Goal: Check status: Check status

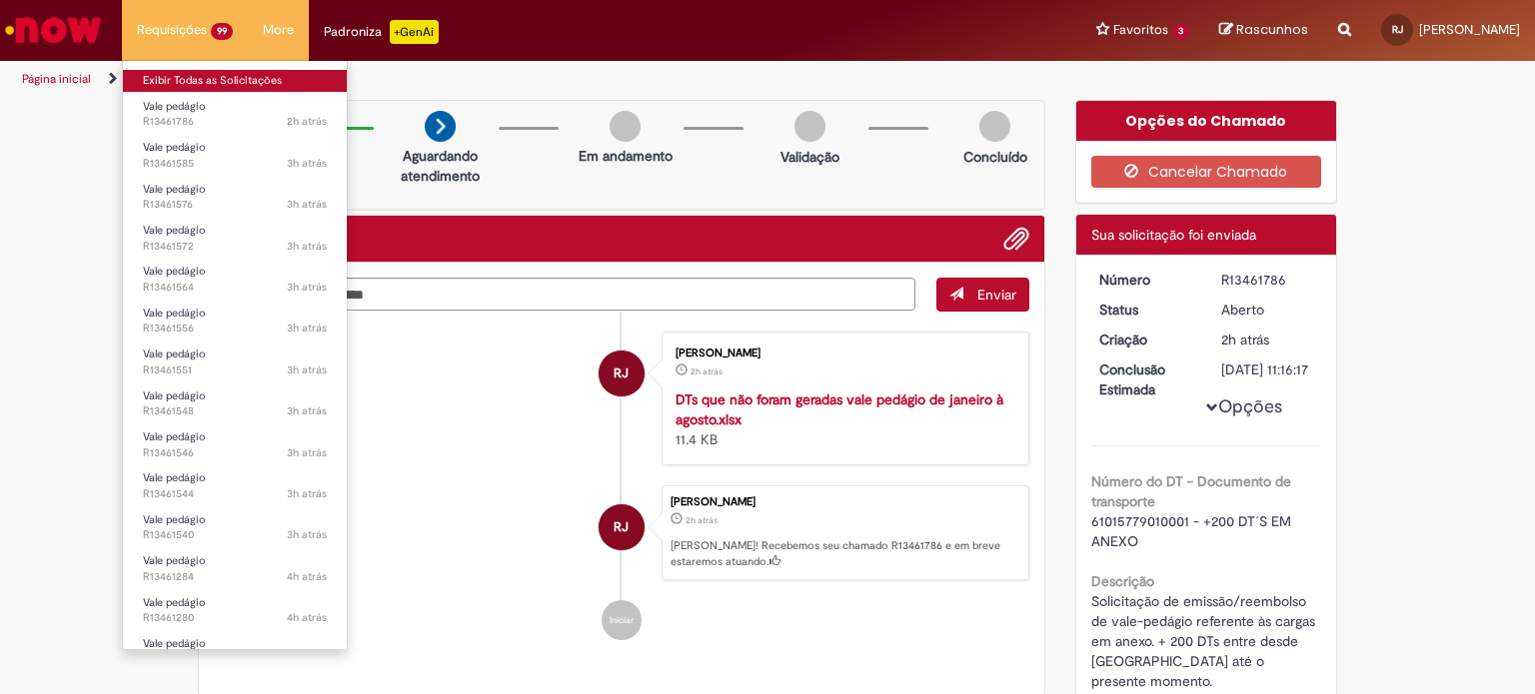
click at [188, 87] on link "Exibir Todas as Solicitações" at bounding box center [235, 81] width 224 height 22
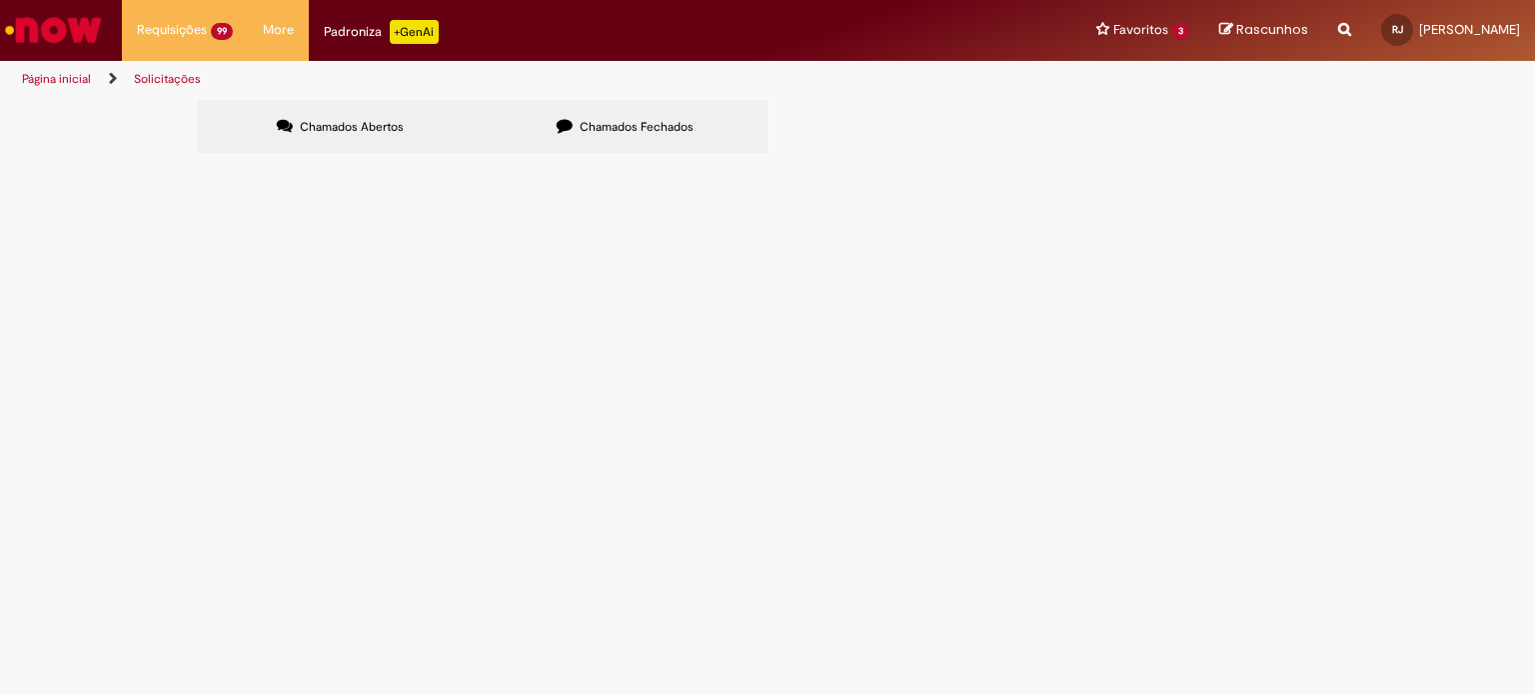
click at [41, 160] on div "Chamados Abertos Chamados Fechados Itens solicitados Exportar como PDF Exportar…" at bounding box center [767, 130] width 1535 height 60
click at [0, 0] on span "Vale pedágio" at bounding box center [0, 0] width 0 height 0
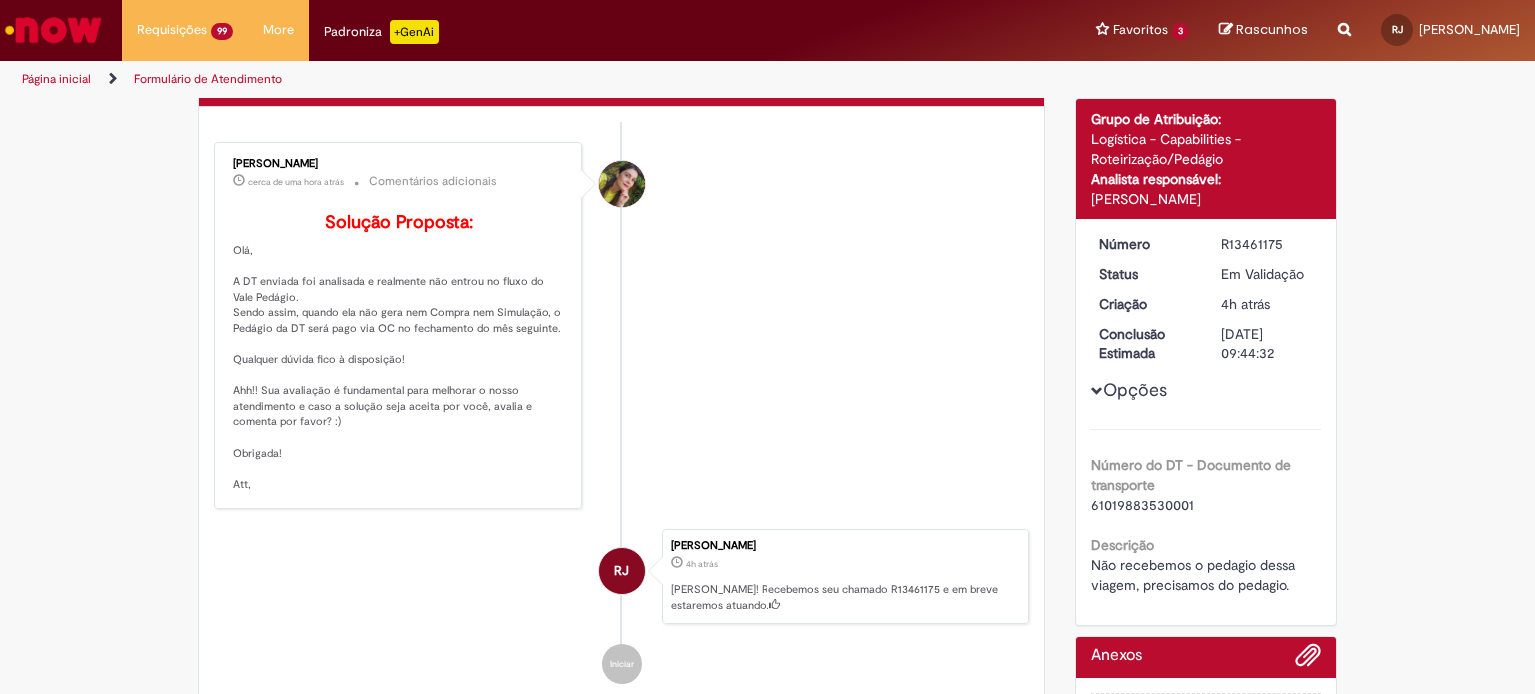
scroll to position [100, 0]
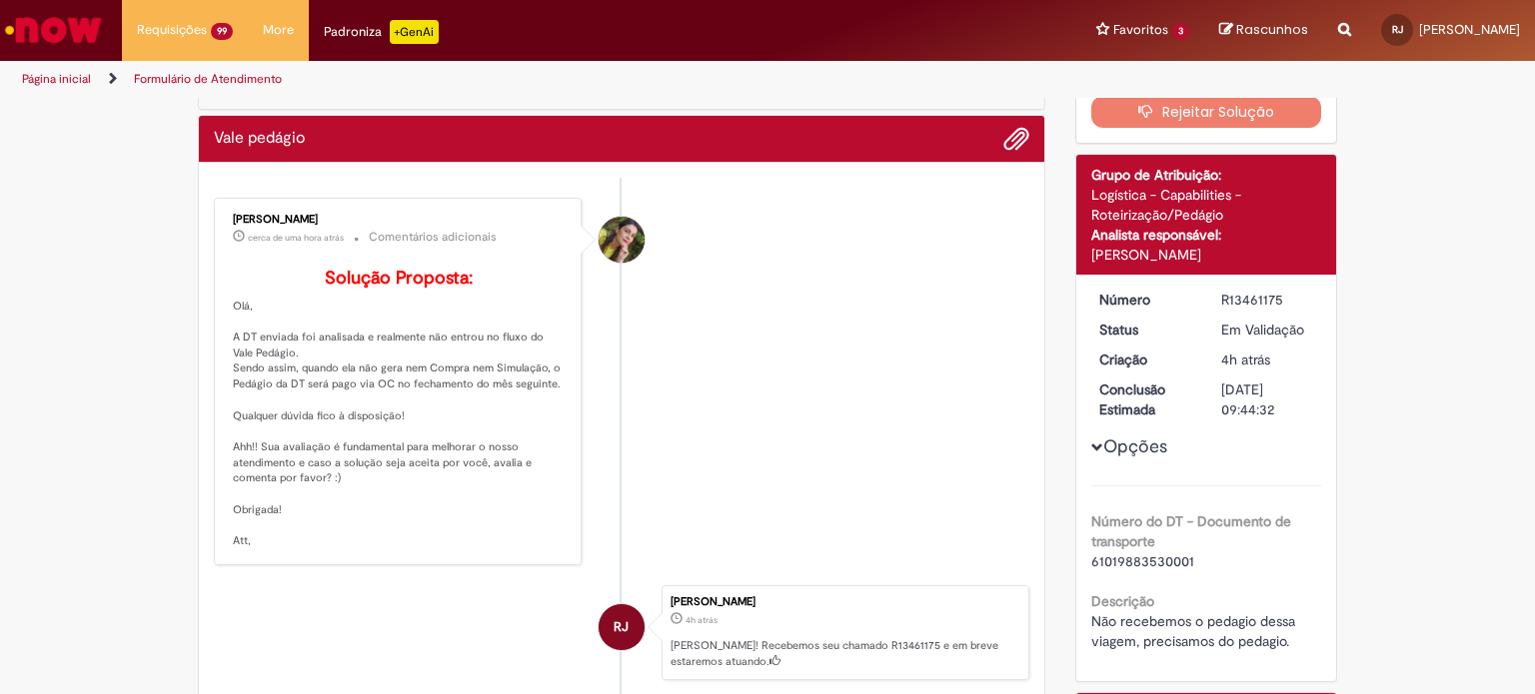
click at [376, 419] on p "Solução Proposta: [GEOGRAPHIC_DATA], A DT enviada foi analisada e realmente não…" at bounding box center [399, 409] width 333 height 281
click at [429, 459] on p "Solução Proposta: [GEOGRAPHIC_DATA], A DT enviada foi analisada e realmente não…" at bounding box center [399, 409] width 333 height 281
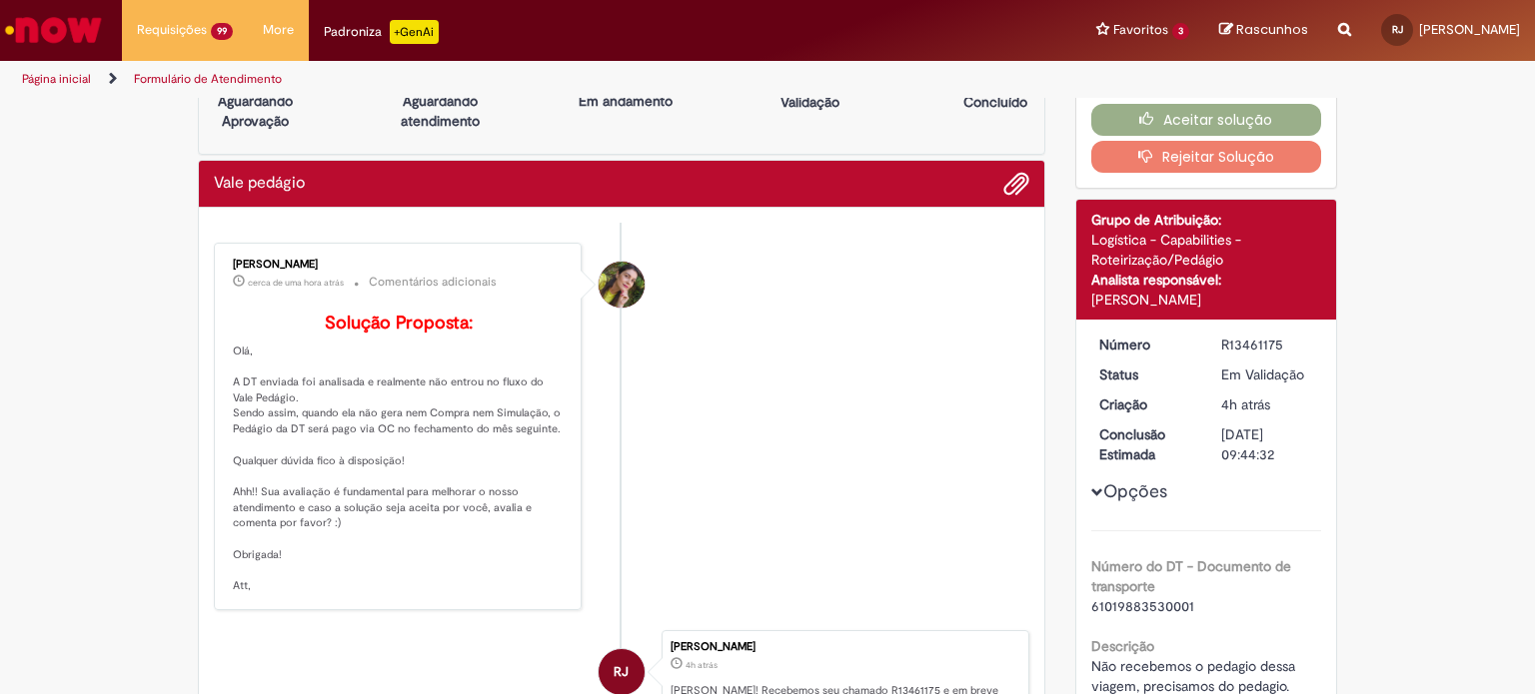
scroll to position [0, 0]
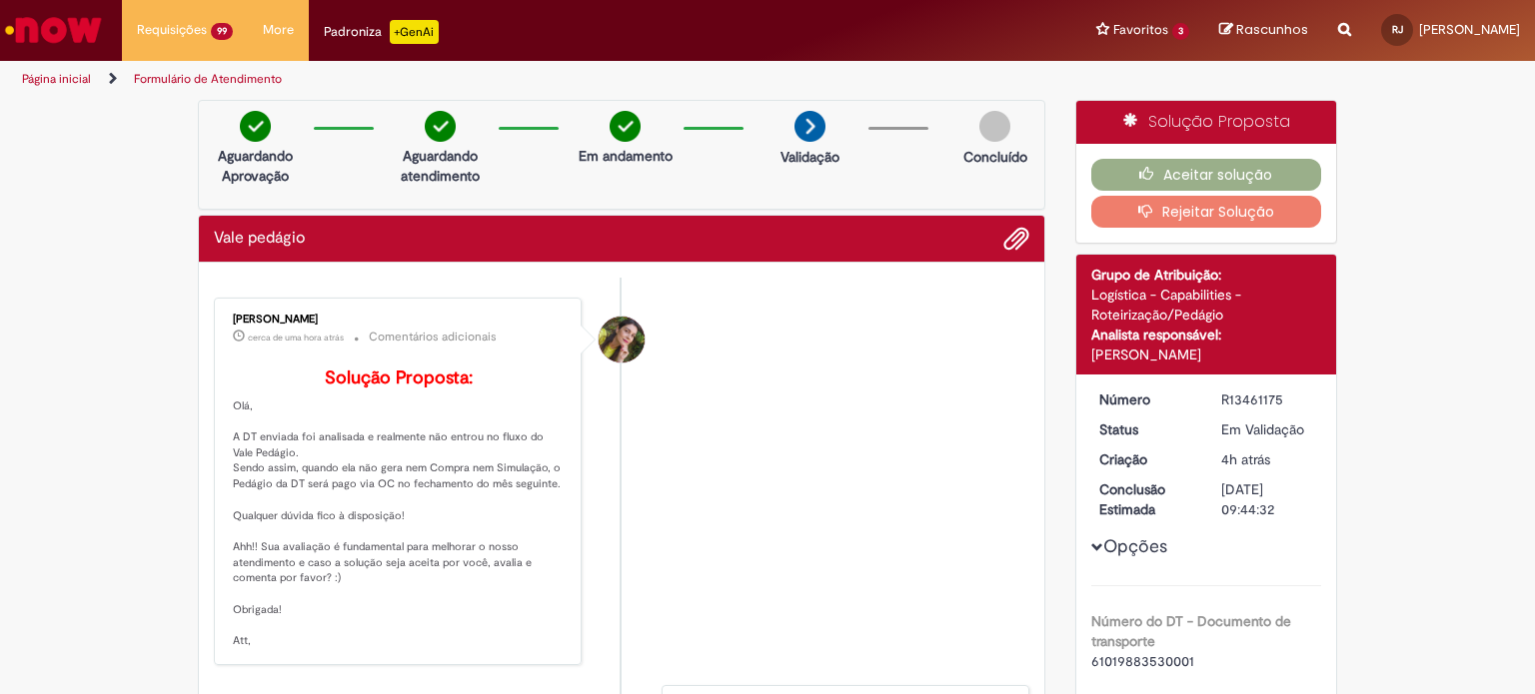
click at [835, 361] on li "[PERSON_NAME] cerca de uma hora atrás cerca de uma hora atrás Comentários adici…" at bounding box center [621, 482] width 815 height 368
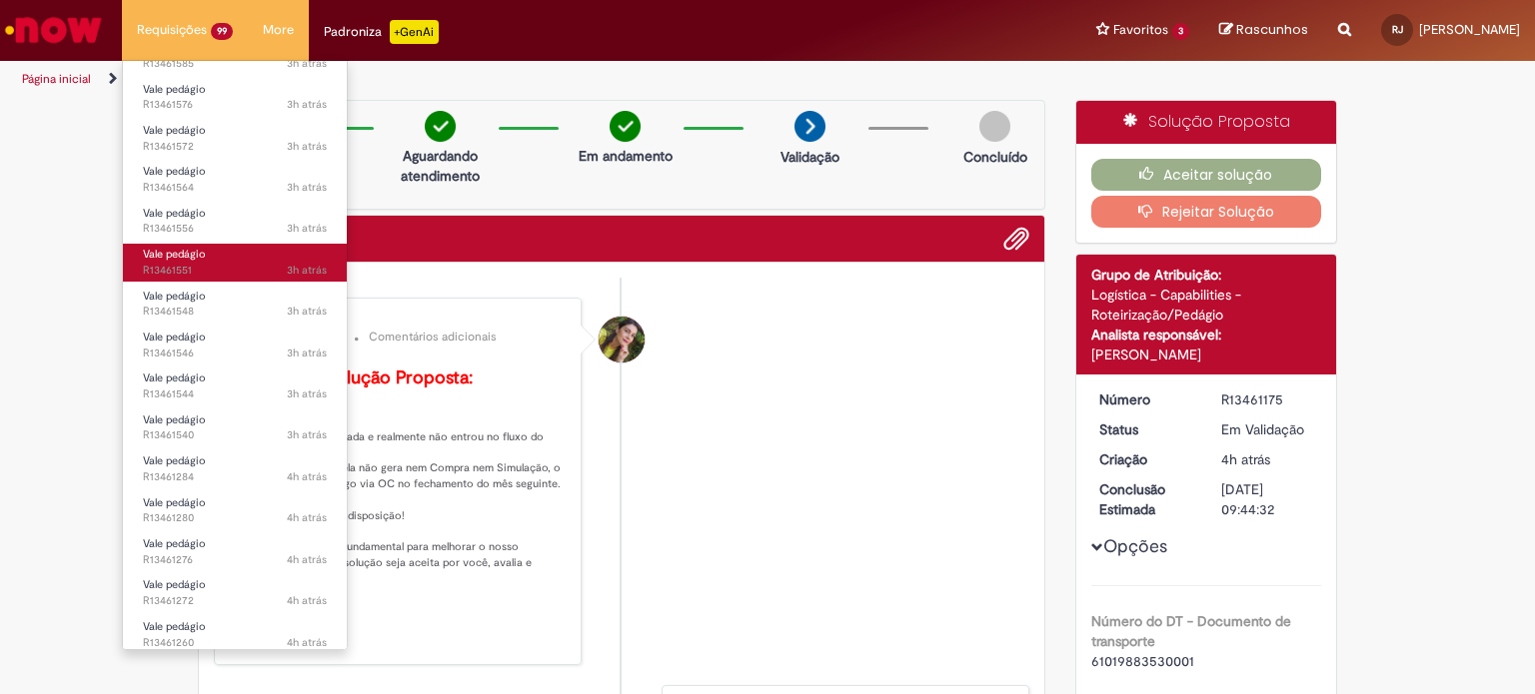
scroll to position [400, 0]
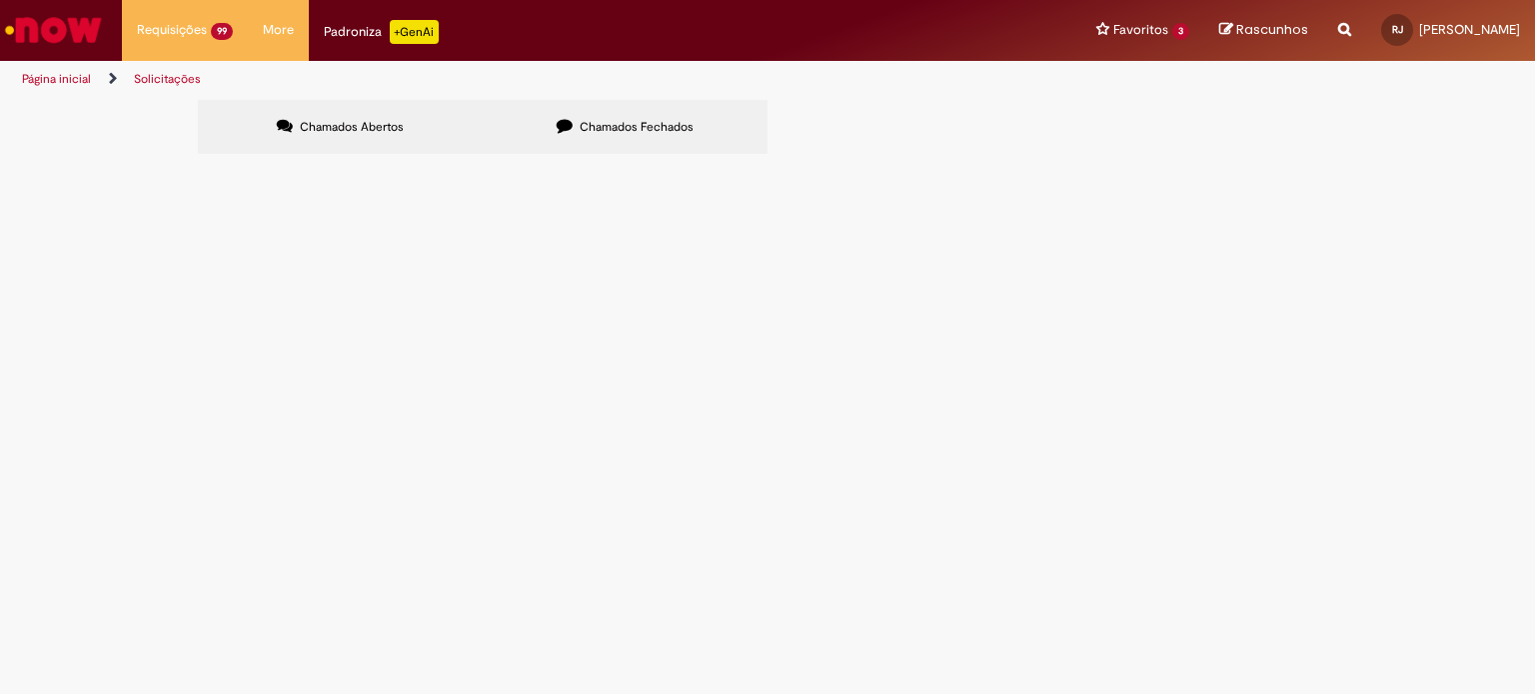
click at [0, 0] on span "Solicitação de emissão/reembolso de vale-pedágio referente à carga. O vale-pedá…" at bounding box center [0, 0] width 0 height 0
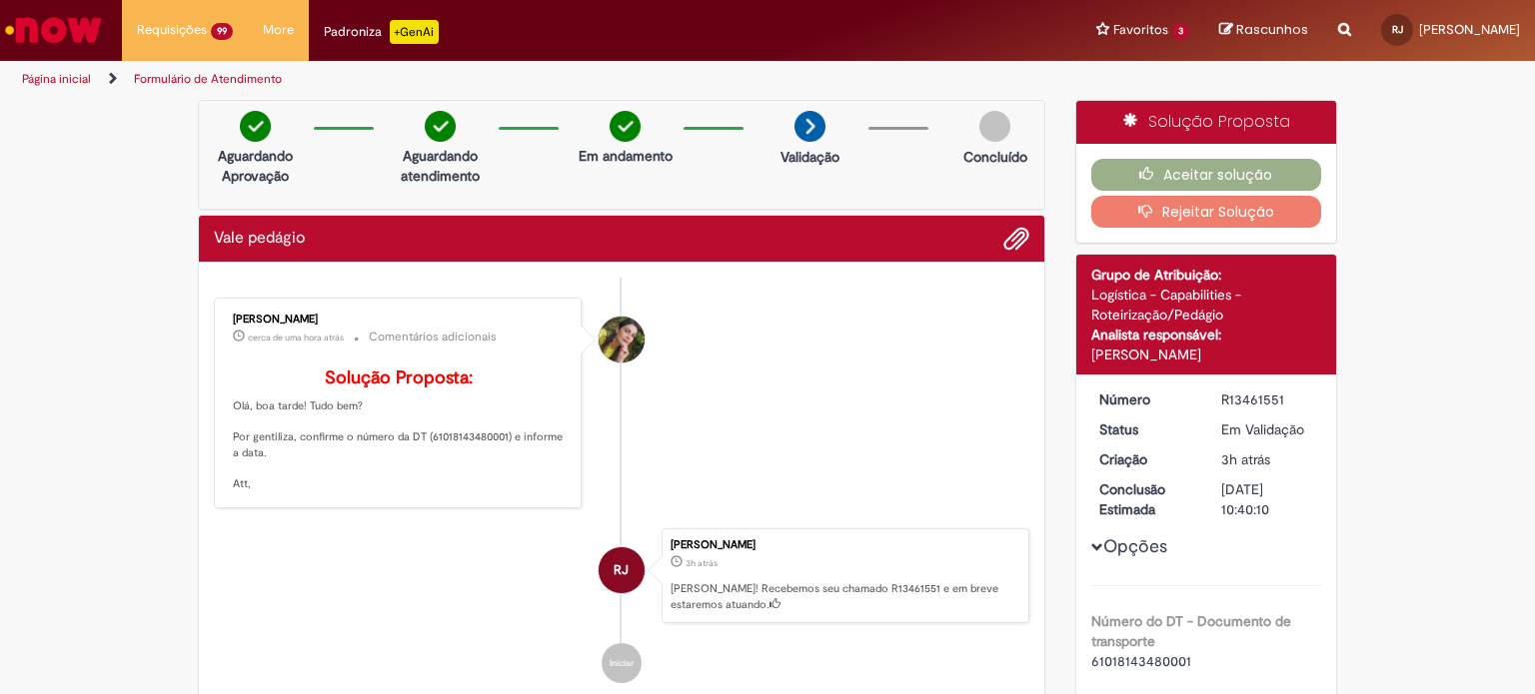
click at [473, 468] on p "Solução Proposta: Olá, boa tarde! Tudo bem? Por gentiliza, confirme o número da…" at bounding box center [399, 431] width 333 height 124
copy p "61018143480001"
click at [741, 387] on li "[PERSON_NAME] cerca de uma hora atrás cerca de uma hora atrás Comentários adici…" at bounding box center [621, 403] width 815 height 211
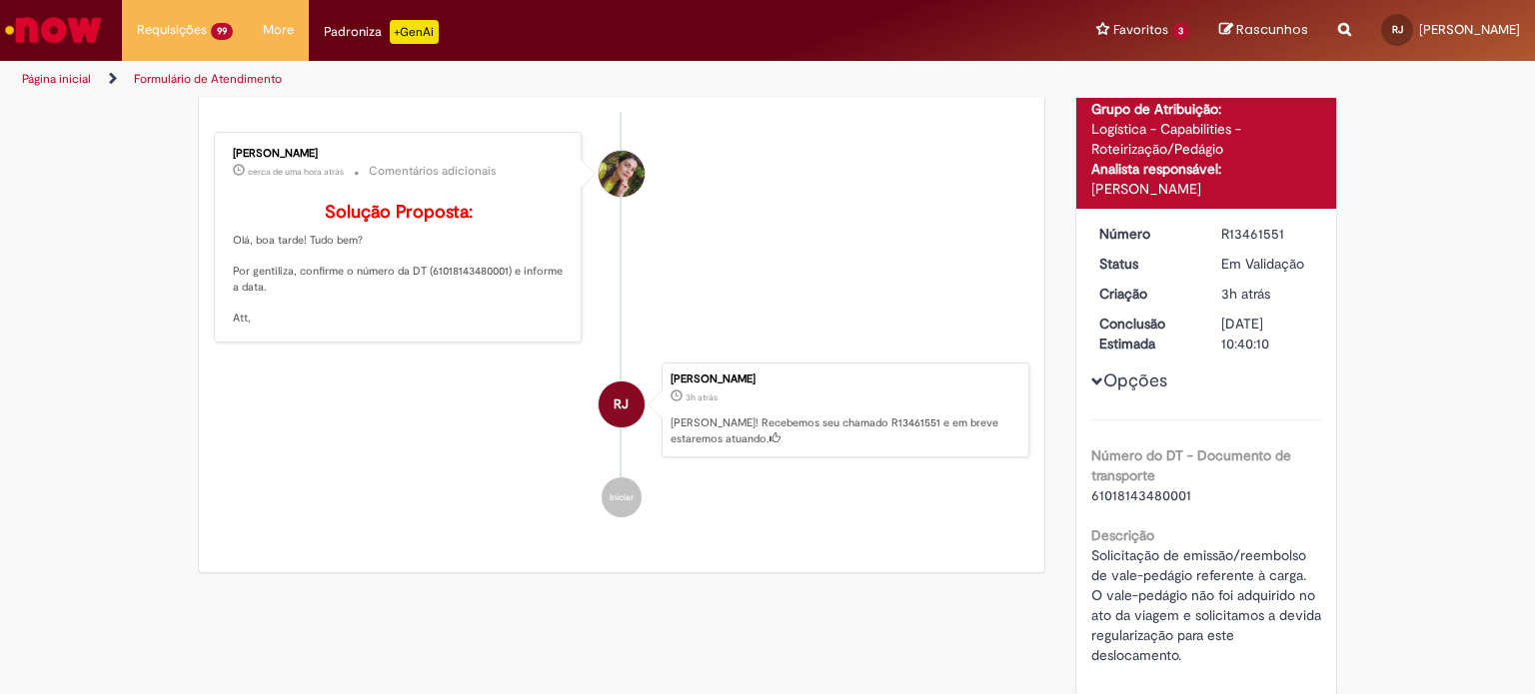
scroll to position [100, 0]
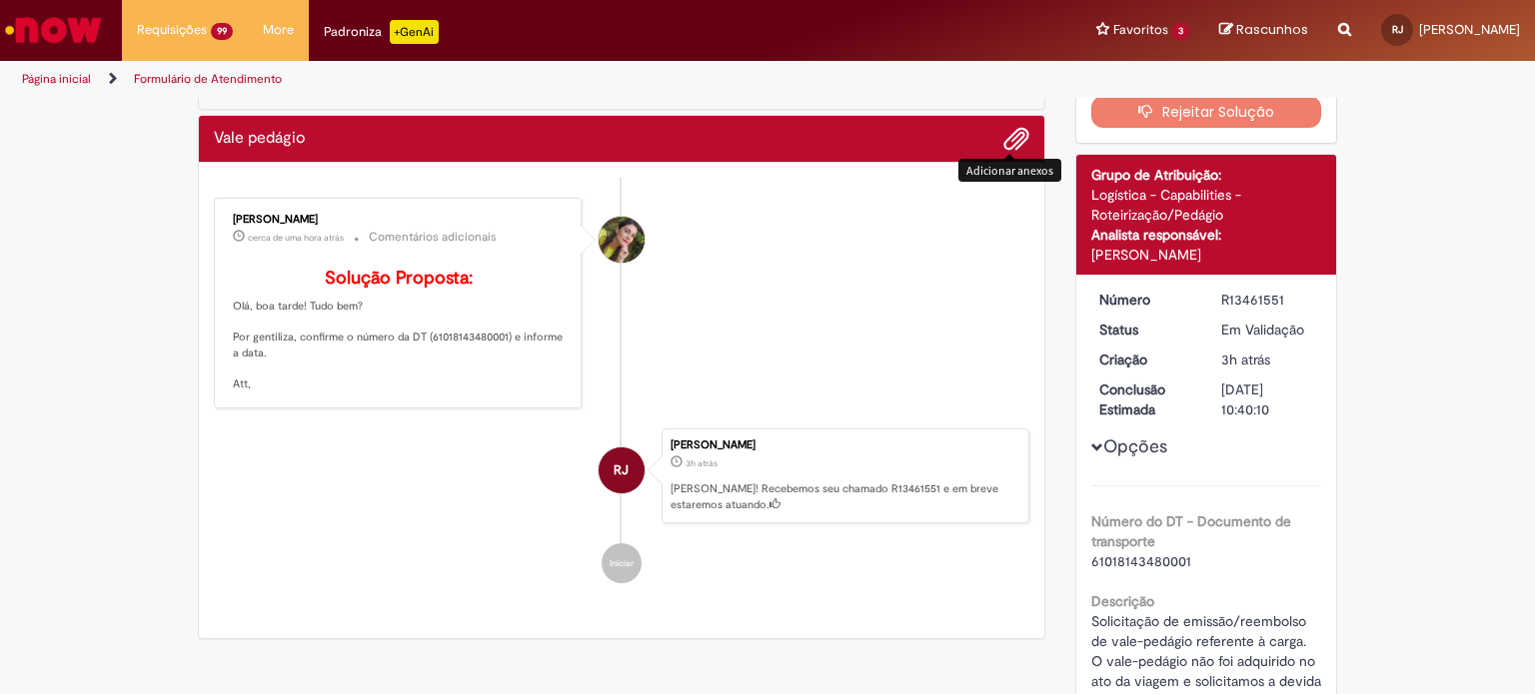
click at [1004, 149] on span "Adicionar anexos" at bounding box center [1016, 140] width 24 height 24
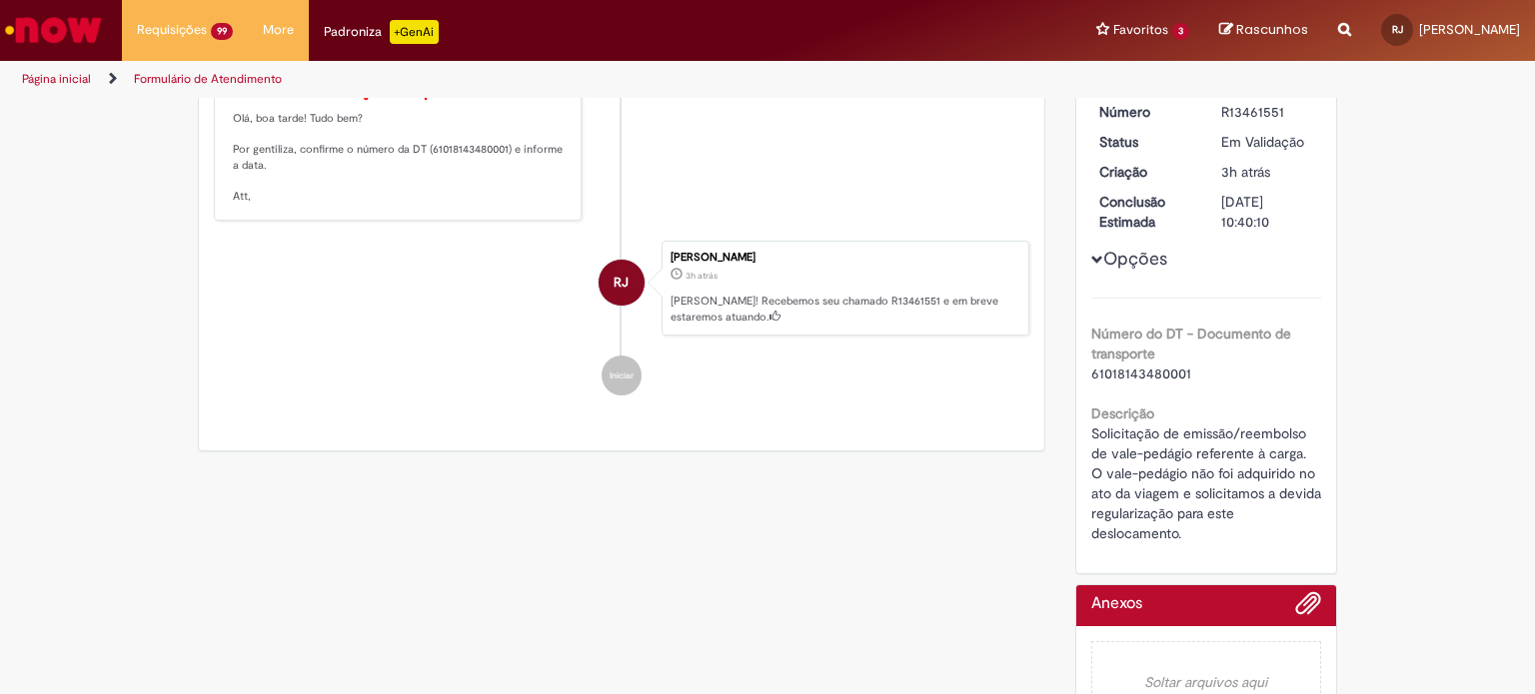
scroll to position [300, 0]
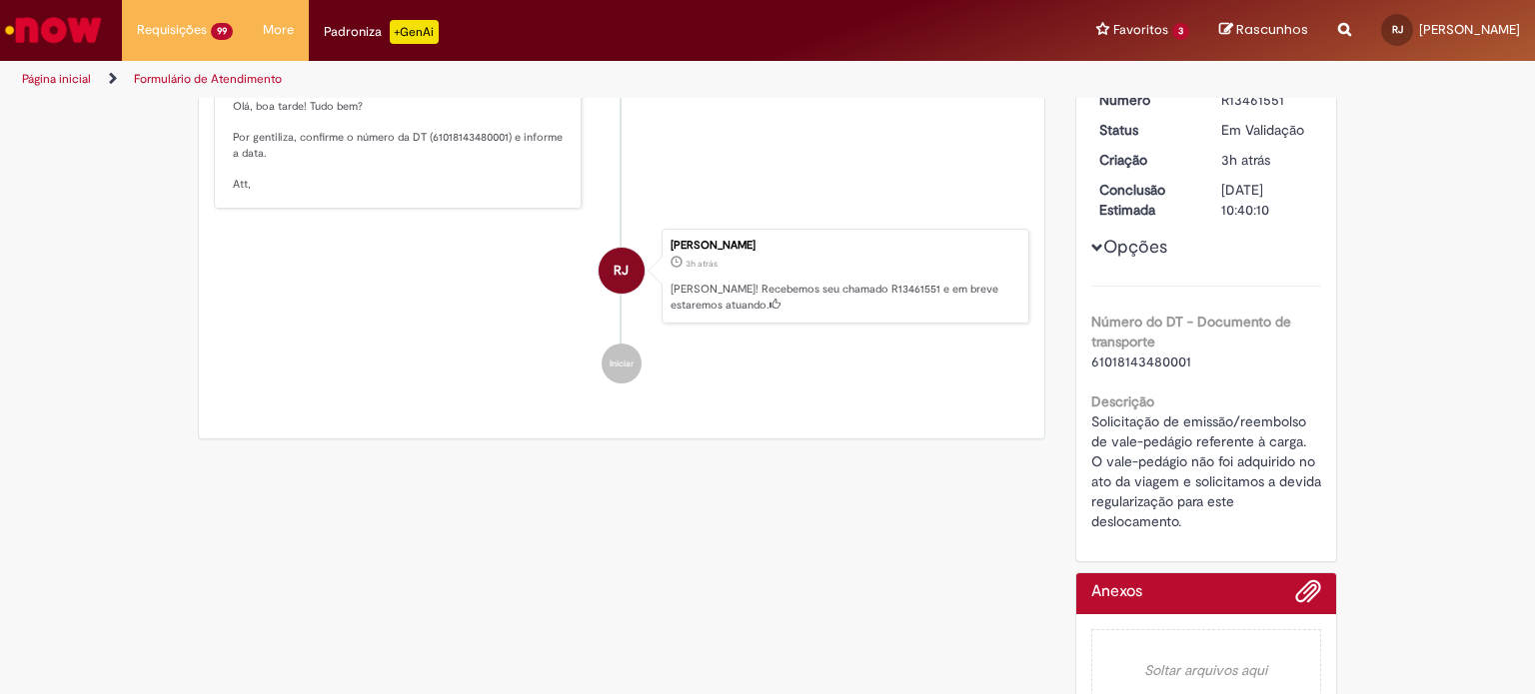
click at [621, 394] on div "RJ" at bounding box center [622, 449] width 50 height 408
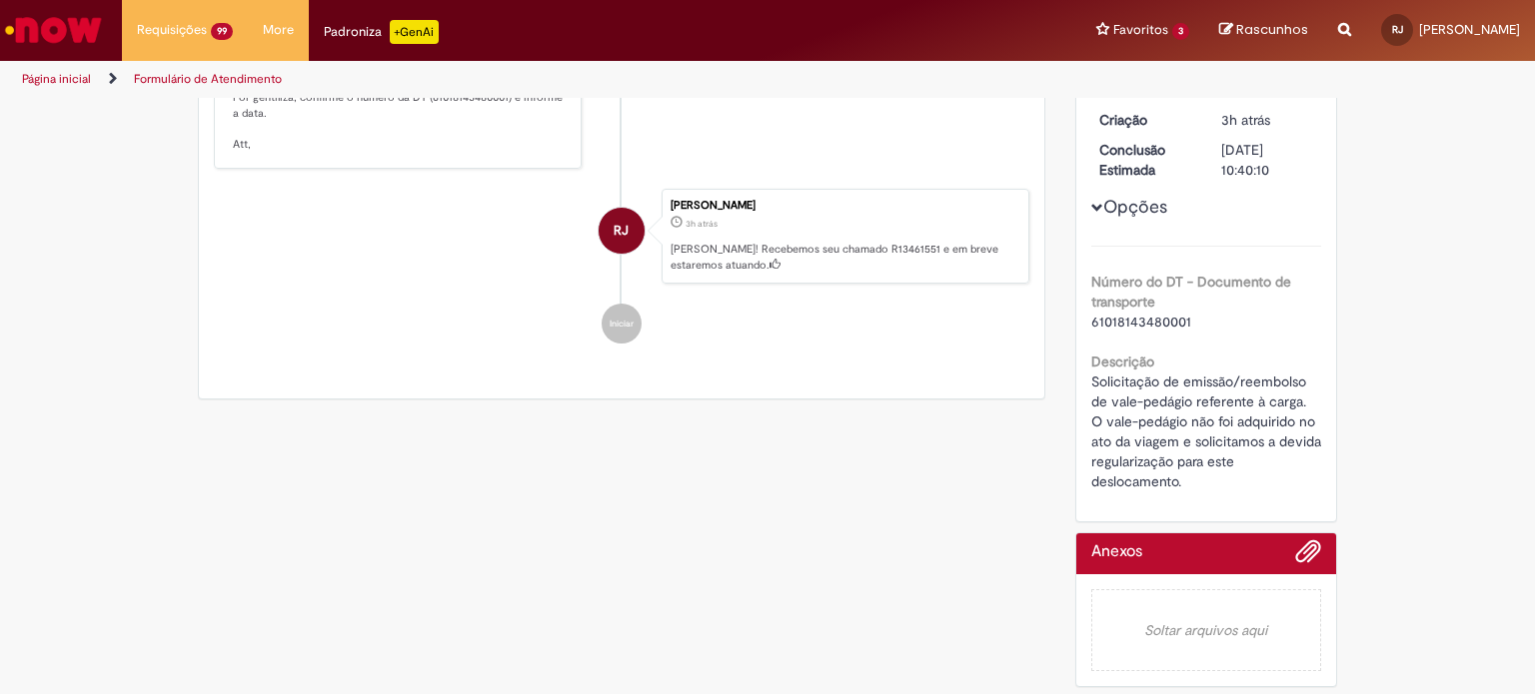
scroll to position [0, 0]
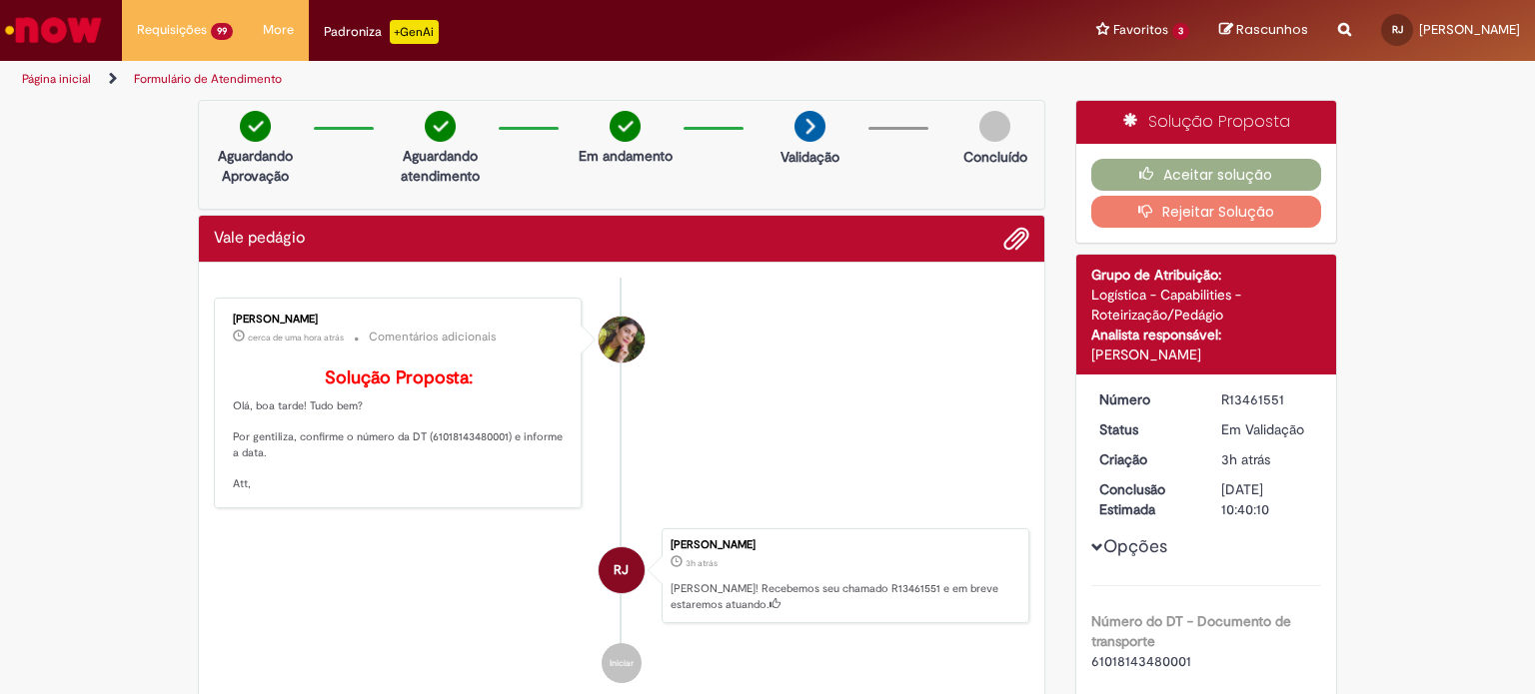
click at [691, 302] on li "[PERSON_NAME] cerca de uma hora atrás cerca de uma hora atrás Comentários adici…" at bounding box center [621, 403] width 815 height 211
click at [626, 355] on div "Claudia Roberta Cardoso Esturrari" at bounding box center [622, 340] width 46 height 46
click at [604, 346] on div "Claudia Roberta Cardoso Esturrari" at bounding box center [622, 340] width 46 height 46
click at [663, 405] on li "[PERSON_NAME] cerca de uma hora atrás cerca de uma hora atrás Comentários adici…" at bounding box center [621, 403] width 815 height 211
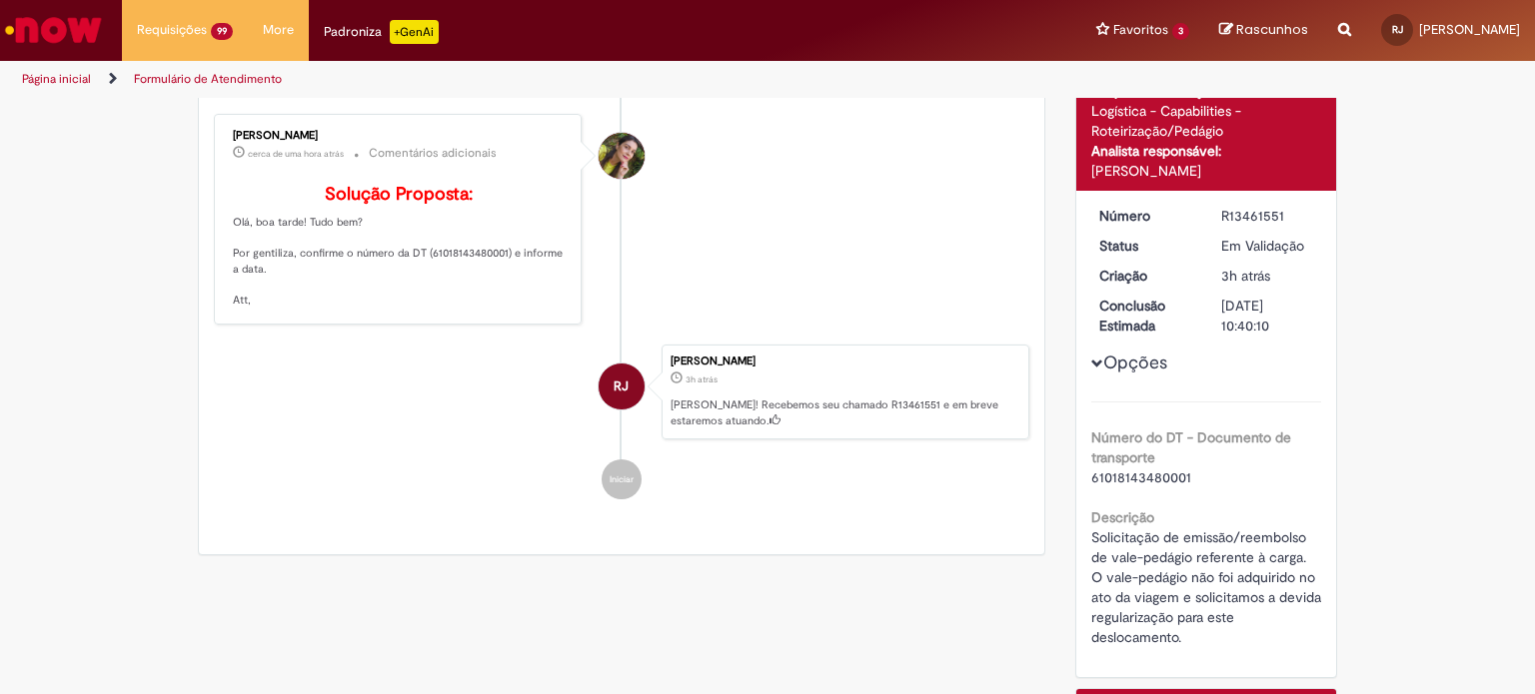
scroll to position [200, 0]
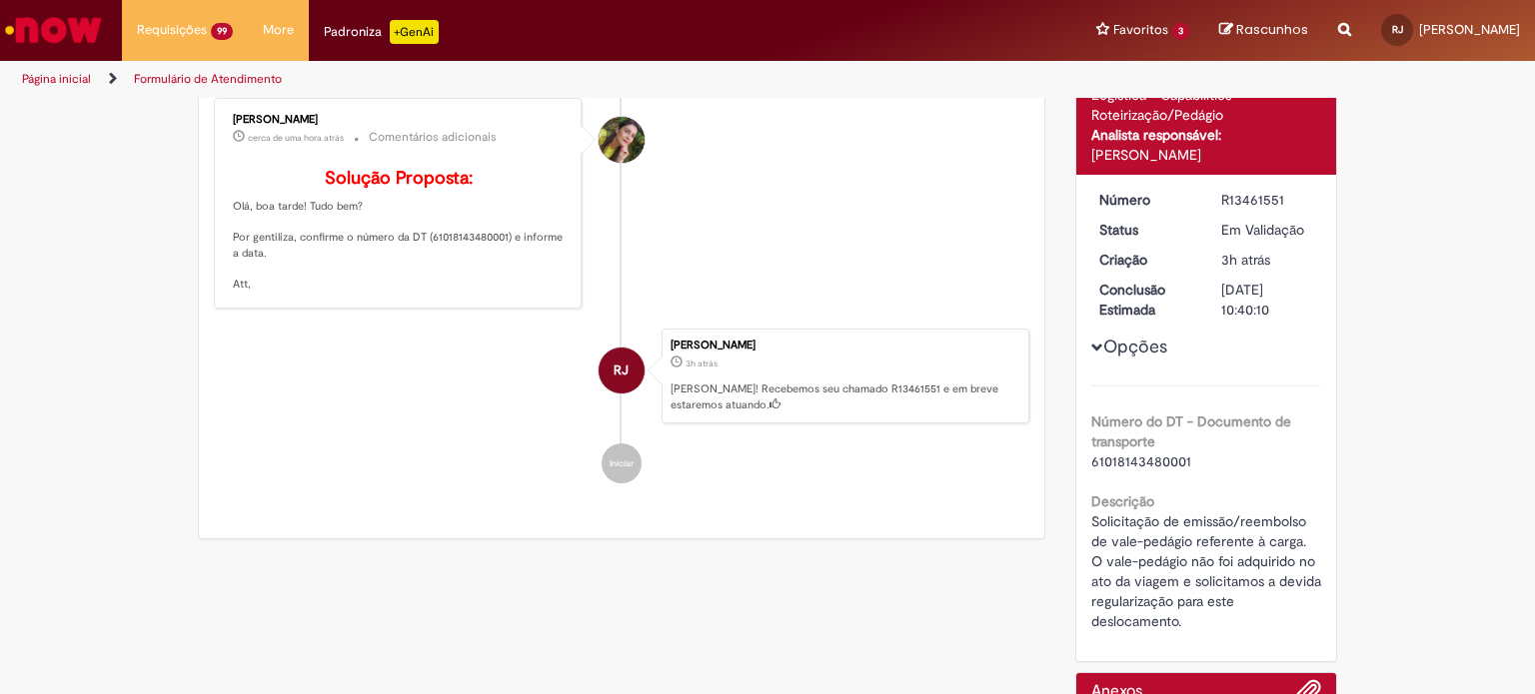
click at [0, 0] on button "Opções" at bounding box center [0, 0] width 0 height 0
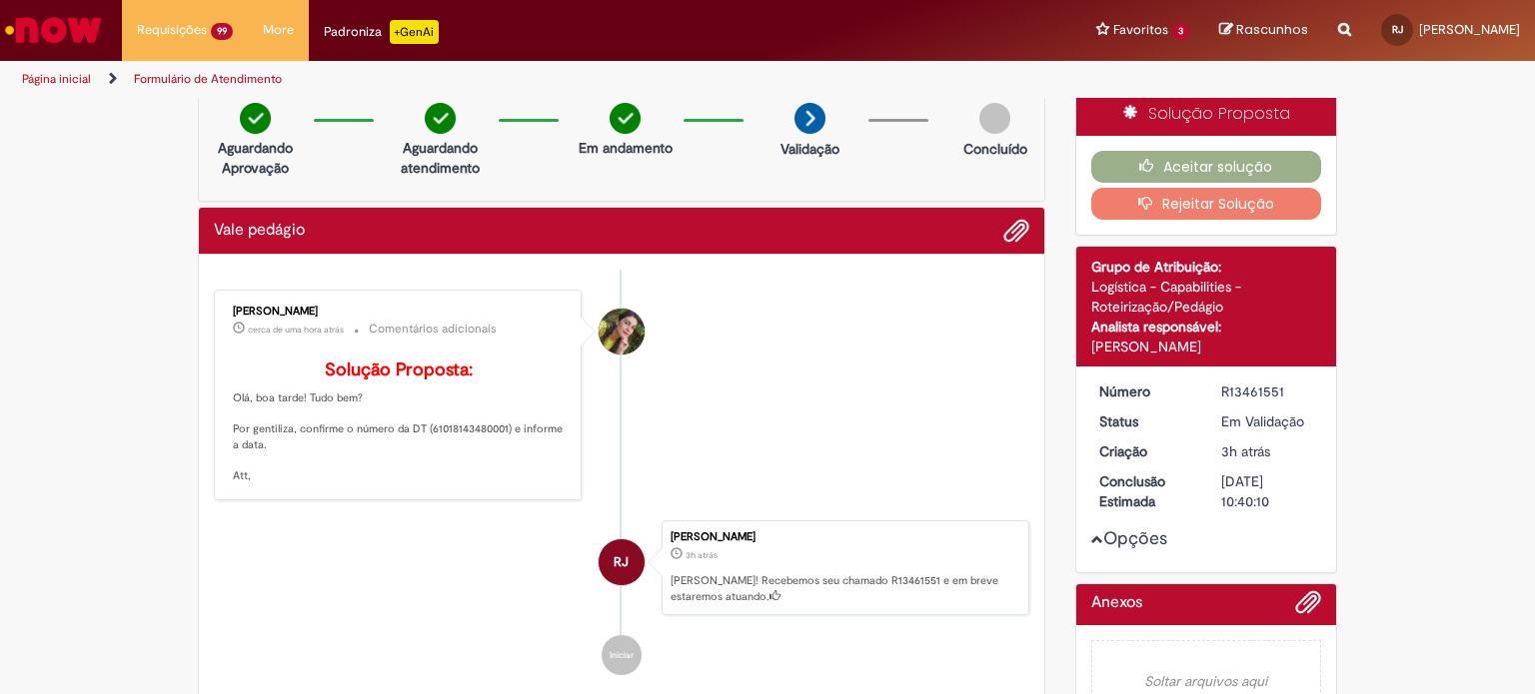
scroll to position [0, 0]
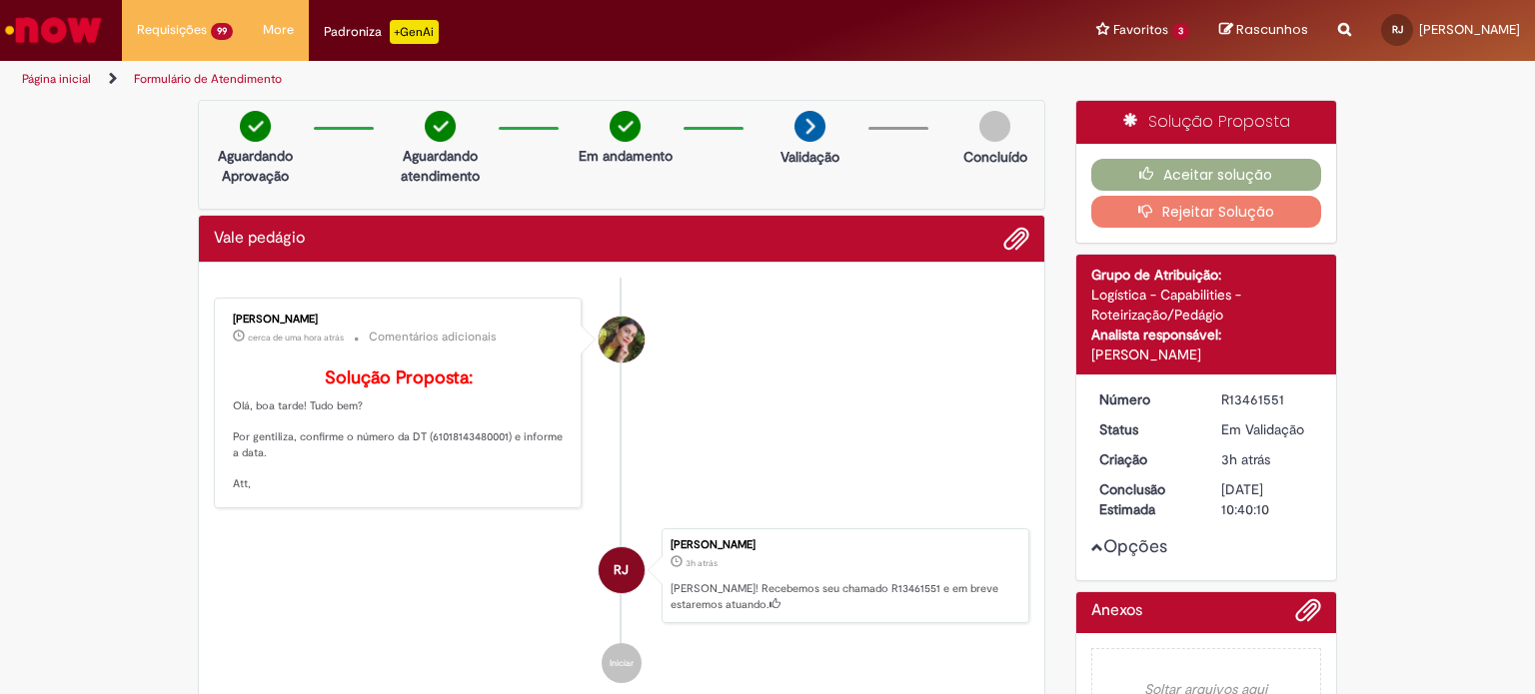
click at [802, 127] on img at bounding box center [809, 126] width 31 height 31
click at [1010, 242] on span "Adicionar anexos" at bounding box center [1016, 240] width 24 height 24
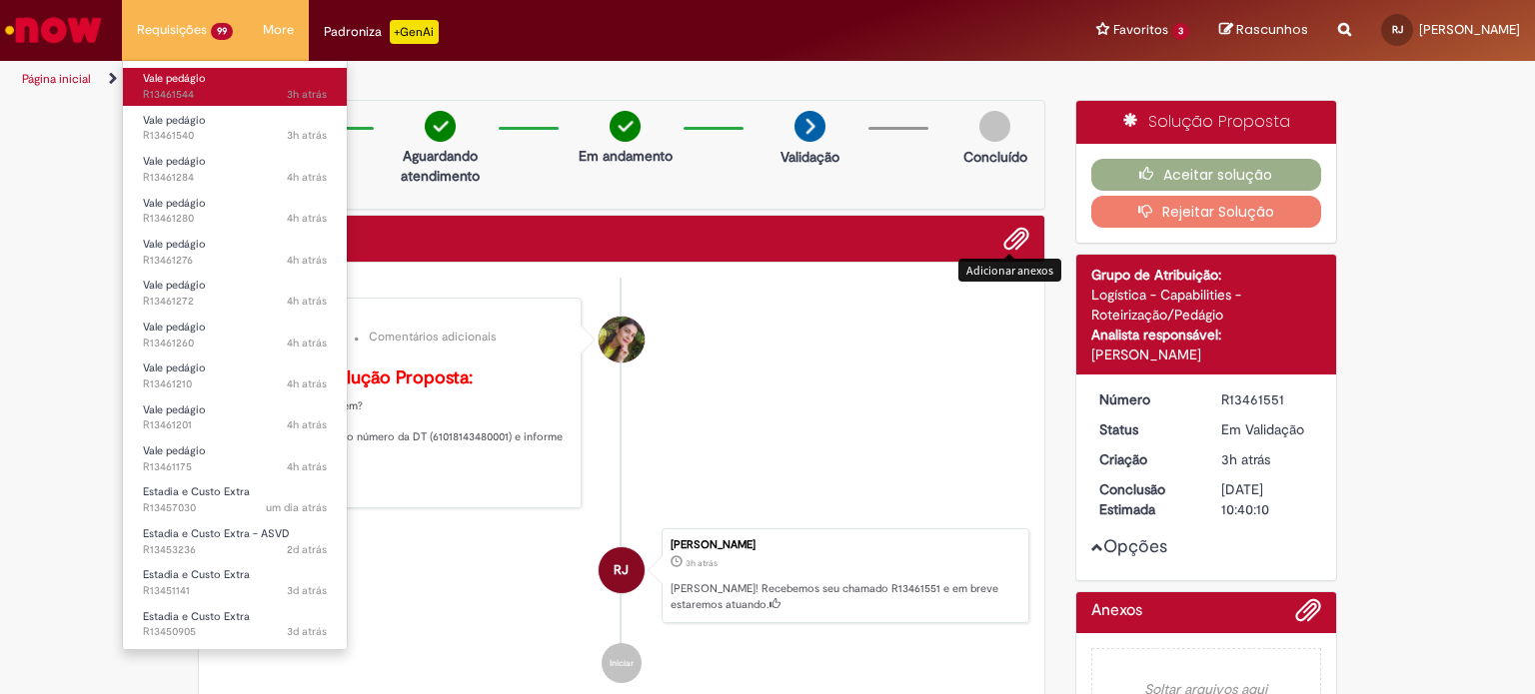
click at [153, 79] on span "Vale pedágio" at bounding box center [174, 78] width 63 height 15
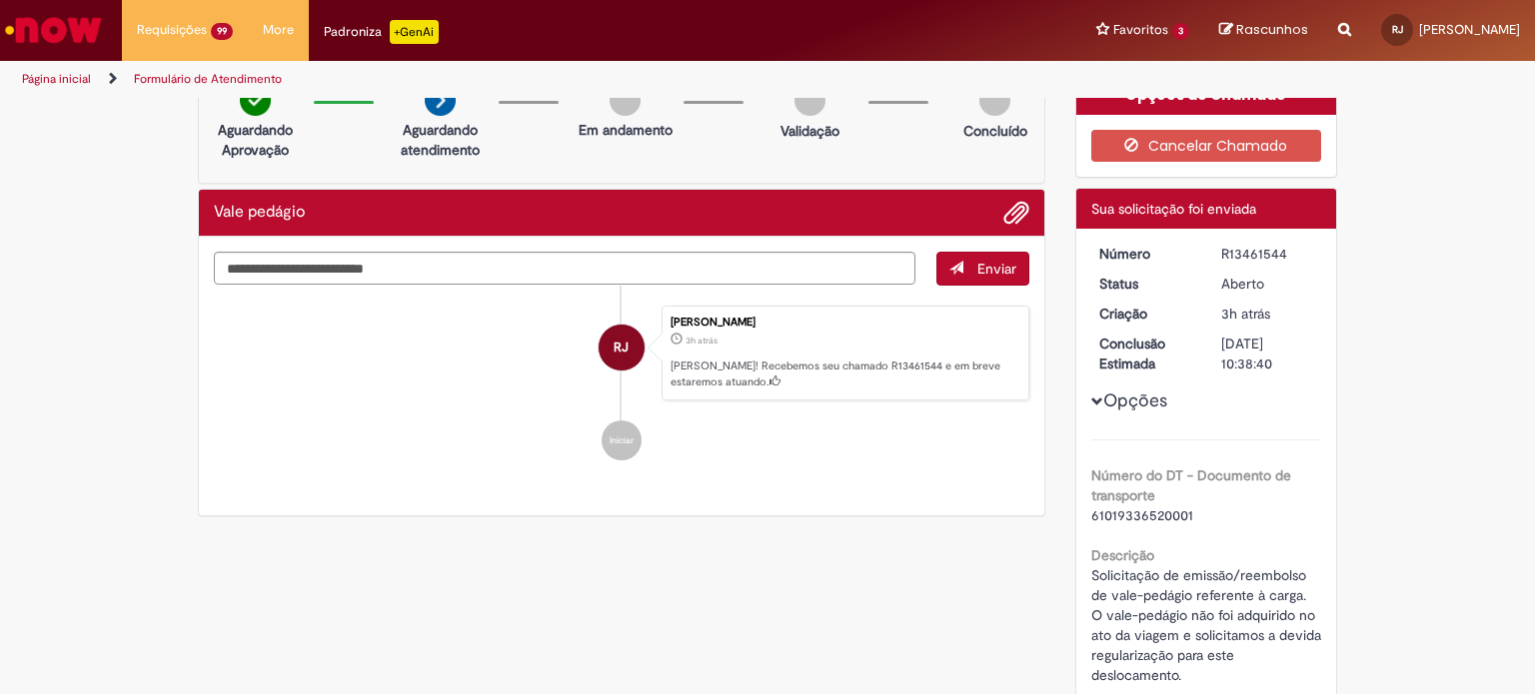
scroll to position [20, 0]
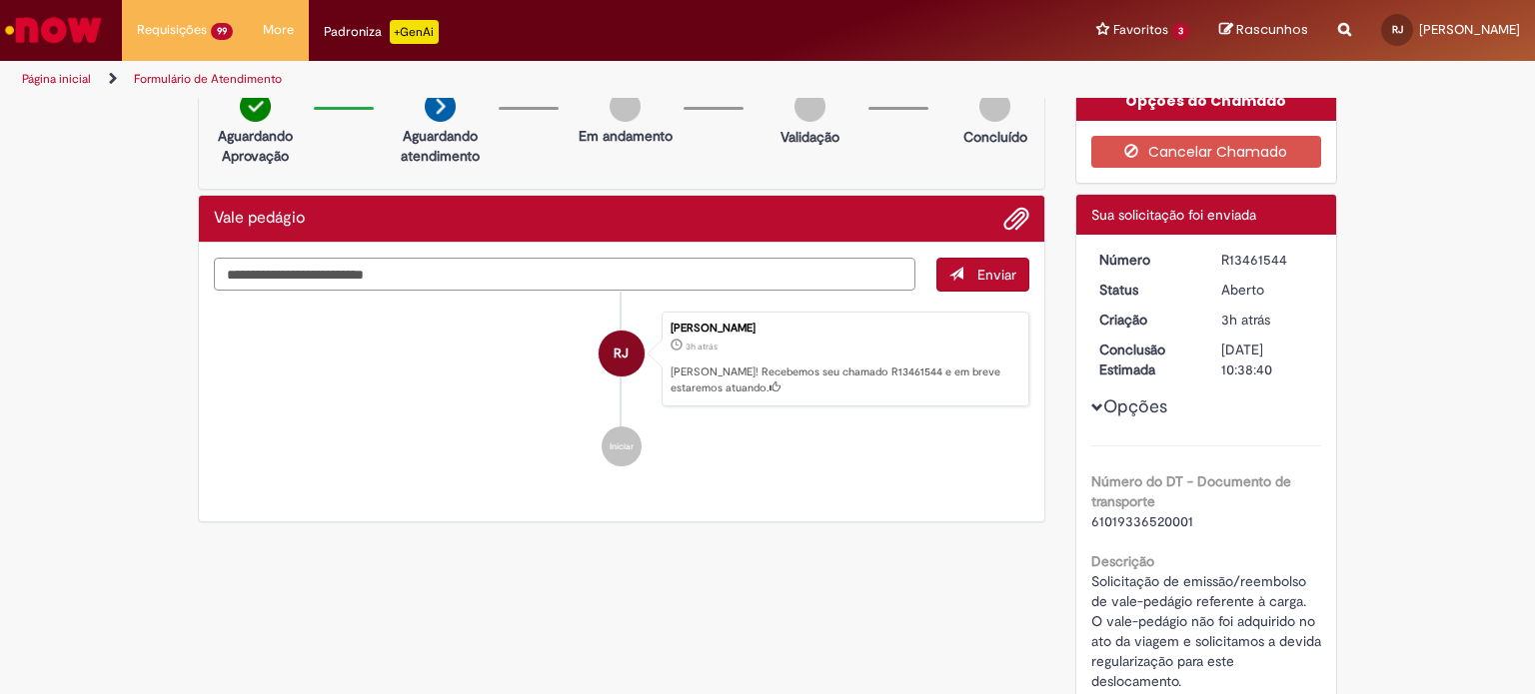
click at [403, 267] on textarea "Digite sua mensagem aqui..." at bounding box center [564, 275] width 701 height 34
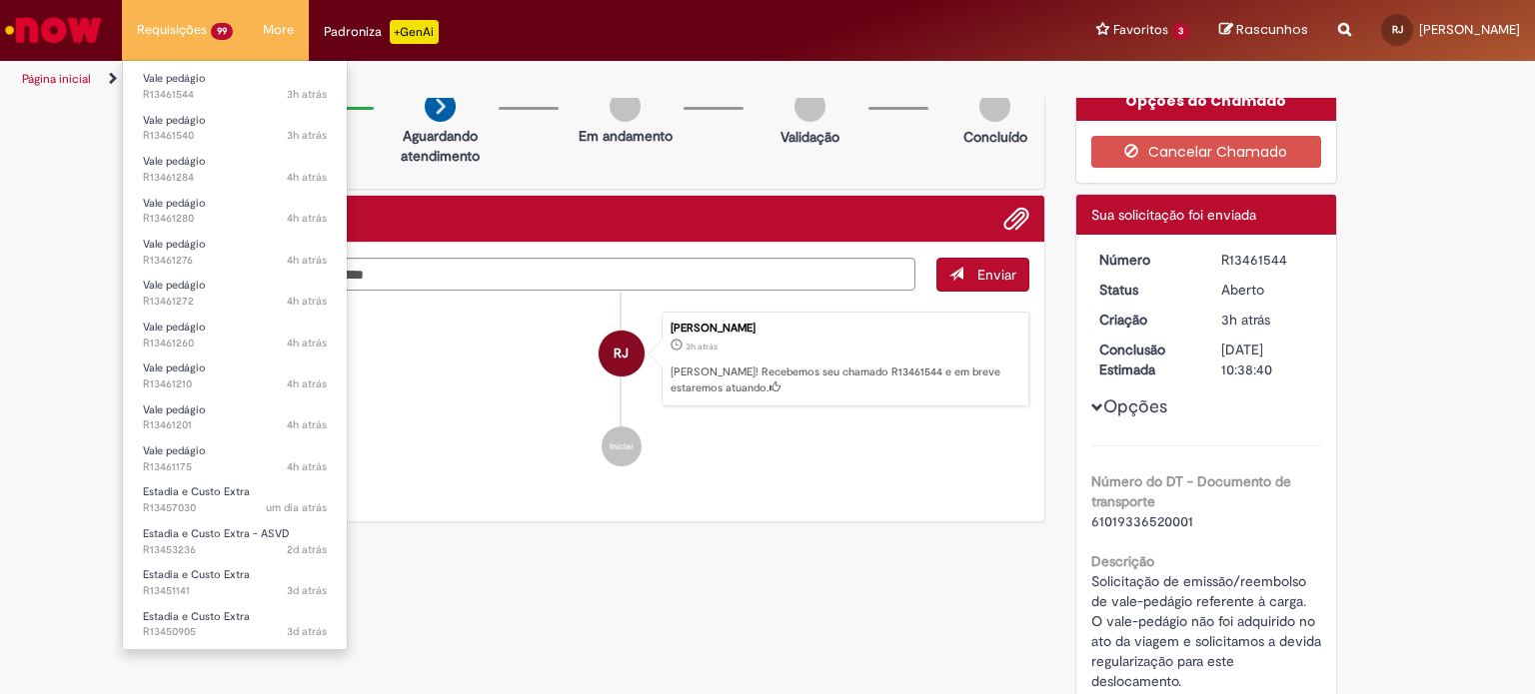
click at [200, 47] on li "Requisições 99 Exibir Todas as Solicitações Vale pedágio 2h atrás 2 horas atrás…" at bounding box center [185, 30] width 126 height 60
click at [248, 313] on li "Vale pedágio 4h atrás 4 horas atrás R13461260" at bounding box center [235, 333] width 224 height 41
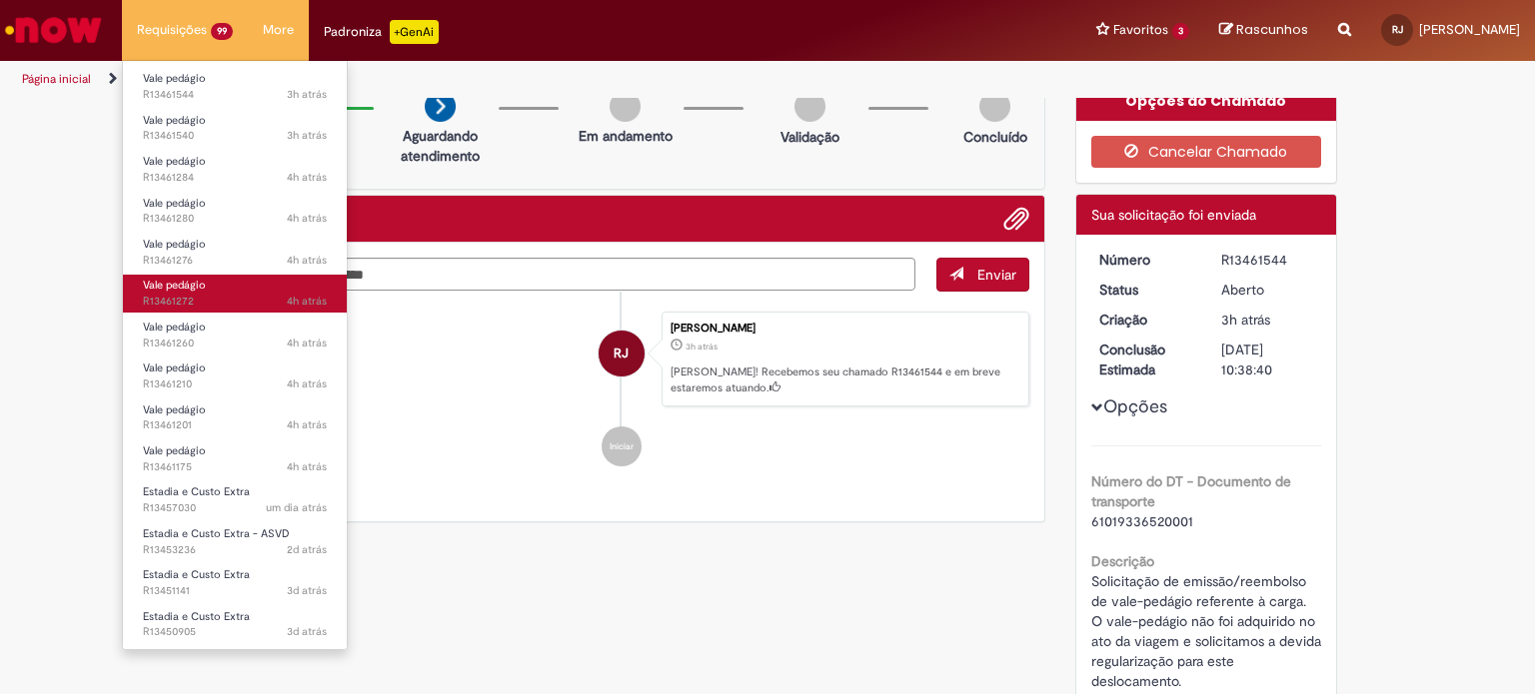
click at [249, 291] on link "Vale pedágio 4h atrás 4 horas atrás R13461272" at bounding box center [235, 293] width 224 height 37
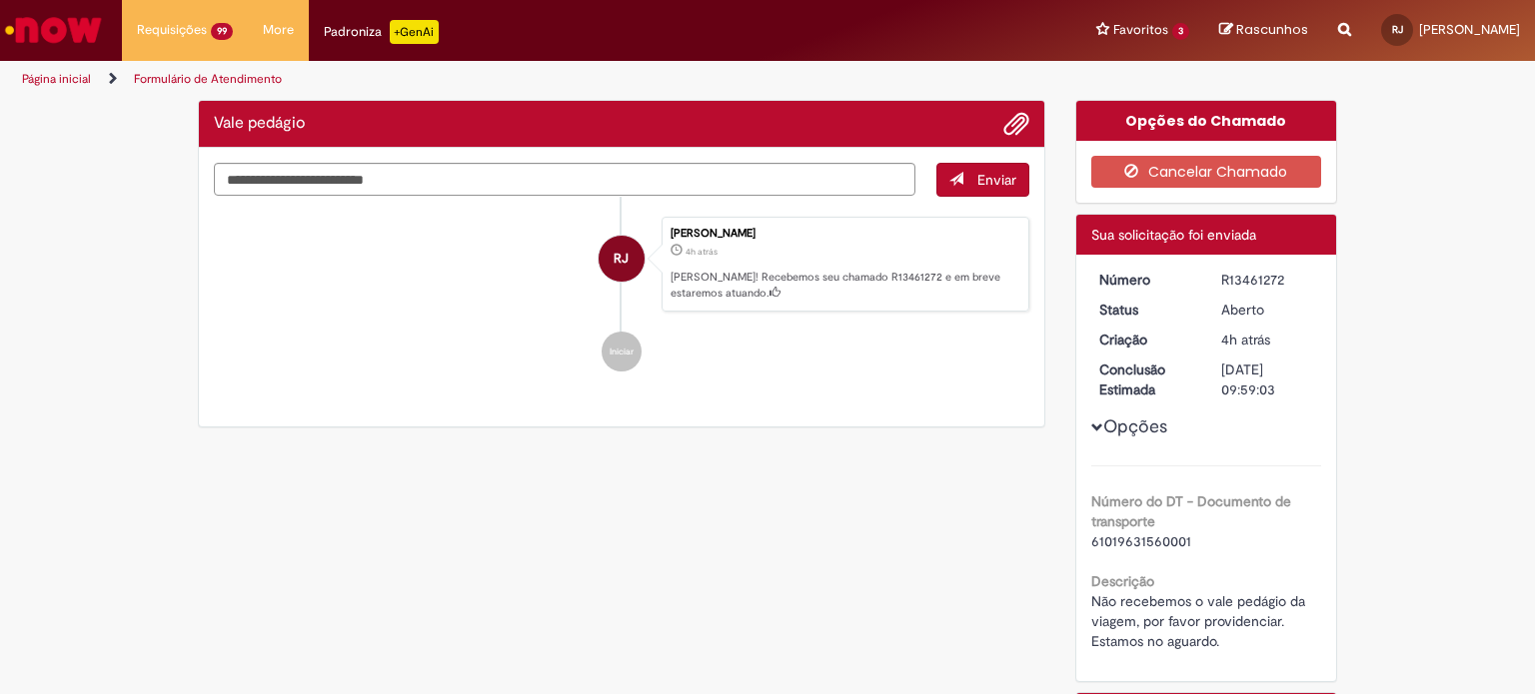
click at [435, 375] on ul "RJ [PERSON_NAME] 4h atrás 4 horas atrás [PERSON_NAME]! Recebemos seu chamado R1…" at bounding box center [621, 295] width 815 height 196
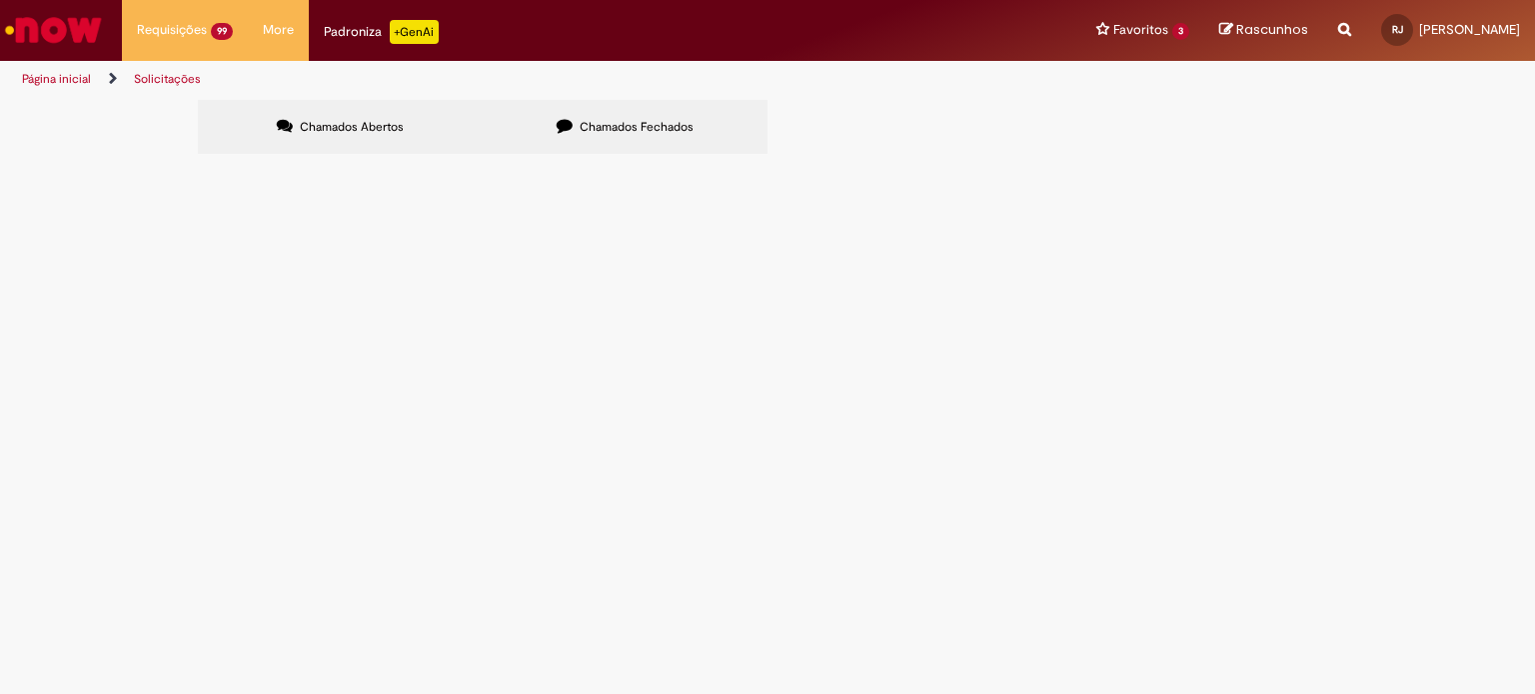
scroll to position [500, 0]
click at [0, 0] on span "Vale pedágio" at bounding box center [0, 0] width 0 height 0
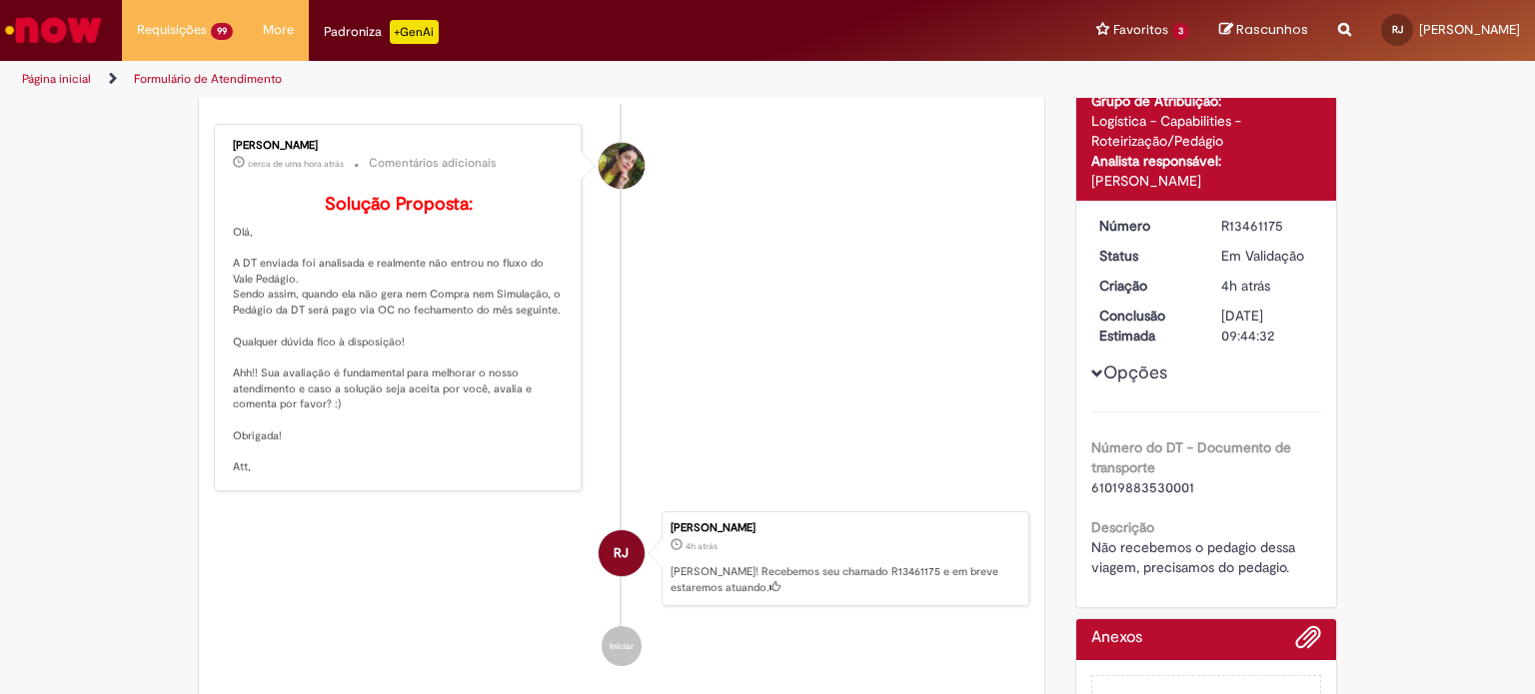
scroll to position [200, 0]
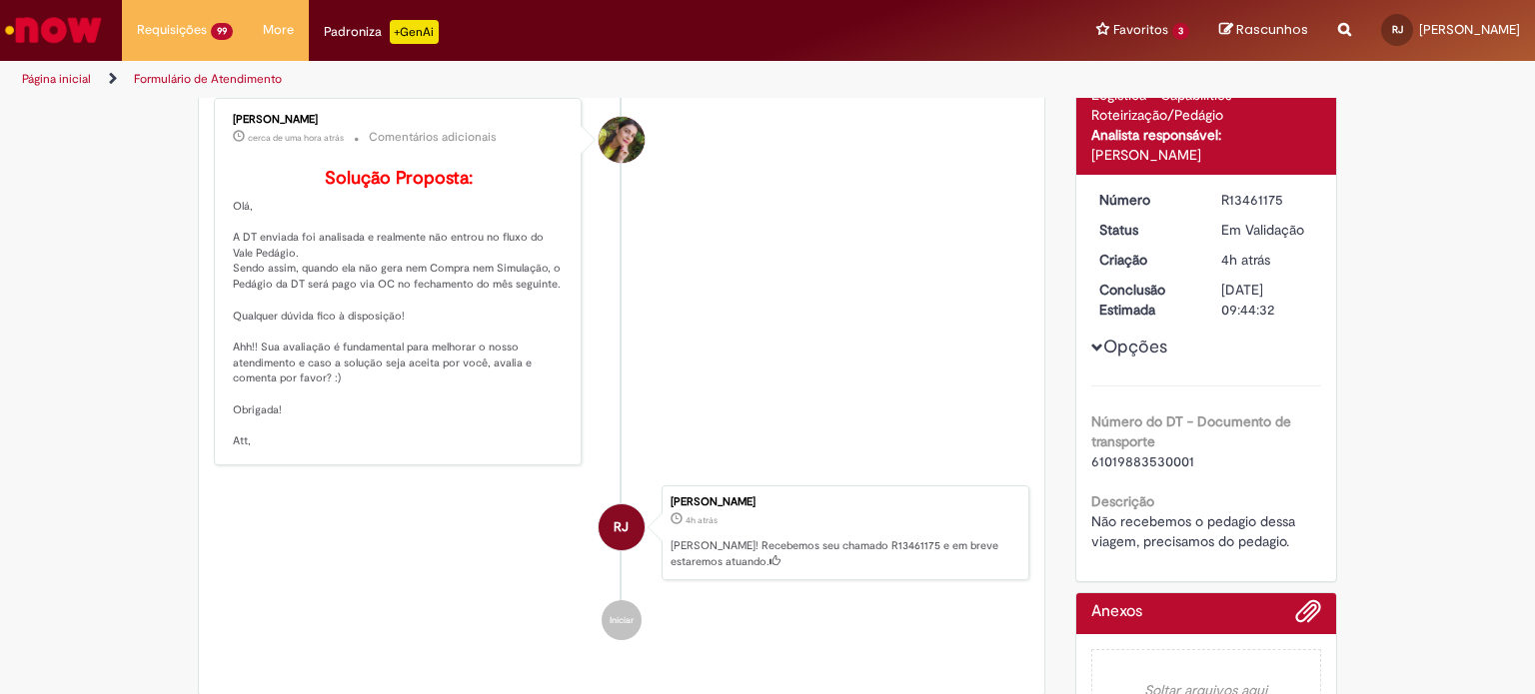
click at [369, 311] on p "Solução Proposta: [GEOGRAPHIC_DATA], A DT enviada foi analisada e realmente não…" at bounding box center [399, 309] width 333 height 281
click at [371, 311] on p "Solução Proposta: [GEOGRAPHIC_DATA], A DT enviada foi analisada e realmente não…" at bounding box center [399, 309] width 333 height 281
click at [454, 306] on p "Solução Proposta: [GEOGRAPHIC_DATA], A DT enviada foi analisada e realmente não…" at bounding box center [399, 309] width 333 height 281
drag, startPoint x: 254, startPoint y: 465, endPoint x: 203, endPoint y: 235, distance: 235.4
click at [203, 235] on div "Enviar [PERSON_NAME] cerca de uma hora atrás cerca de uma hora atrás Comentário…" at bounding box center [621, 380] width 845 height 634
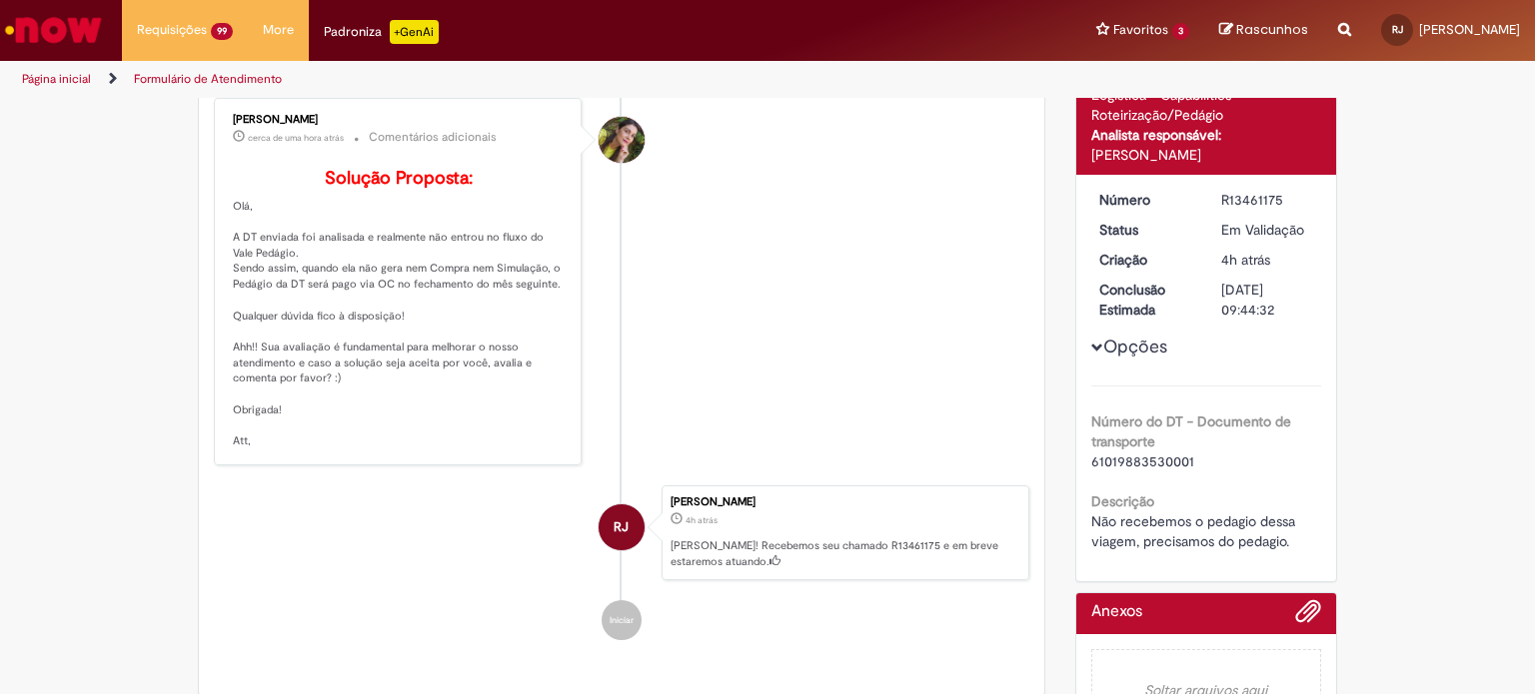
click at [203, 235] on div "Enviar [PERSON_NAME] cerca de uma hora atrás cerca de uma hora atrás Comentário…" at bounding box center [621, 380] width 845 height 634
drag, startPoint x: 212, startPoint y: 229, endPoint x: 255, endPoint y: 247, distance: 46.6
click at [240, 263] on div "[PERSON_NAME] cerca de uma hora atrás cerca de uma hora atrás Comentários adici…" at bounding box center [398, 282] width 356 height 356
click at [233, 255] on p "Solução Proposta: [GEOGRAPHIC_DATA], A DT enviada foi analisada e realmente não…" at bounding box center [399, 309] width 333 height 281
drag, startPoint x: 296, startPoint y: 183, endPoint x: 332, endPoint y: 474, distance: 293.0
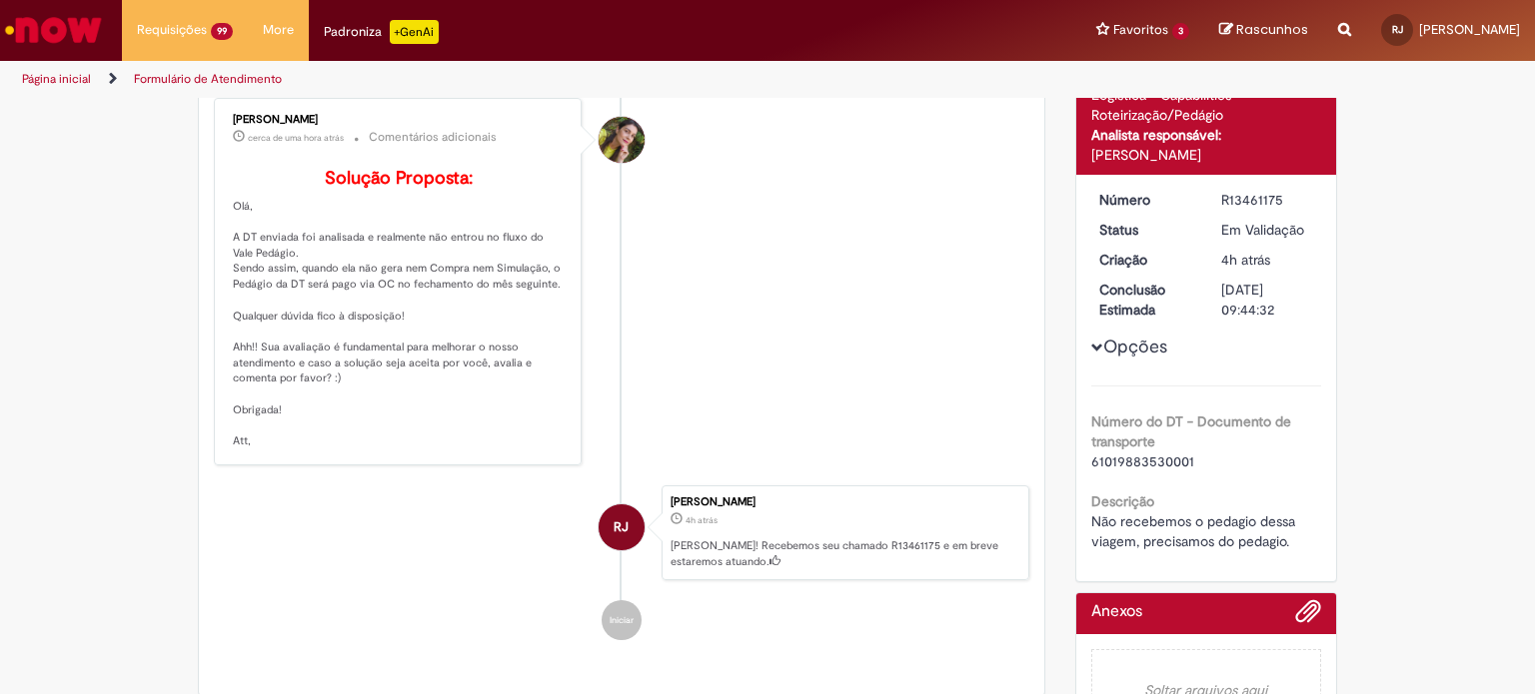
click at [332, 450] on p "Solução Proposta: [GEOGRAPHIC_DATA], A DT enviada foi analisada e realmente não…" at bounding box center [399, 309] width 333 height 281
copy p "Solução Proposta: Olá, A DT enviada foi analisada e realmente não entrou no flu…"
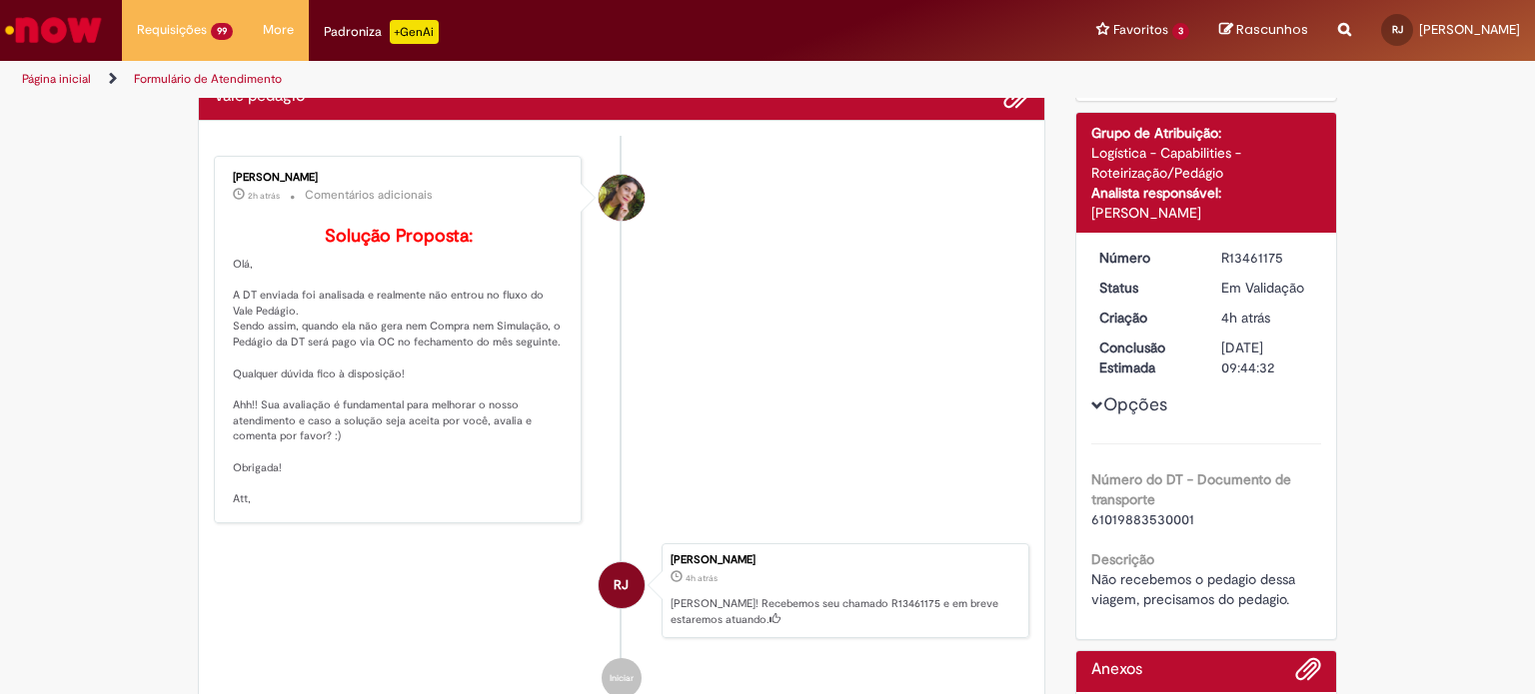
scroll to position [100, 0]
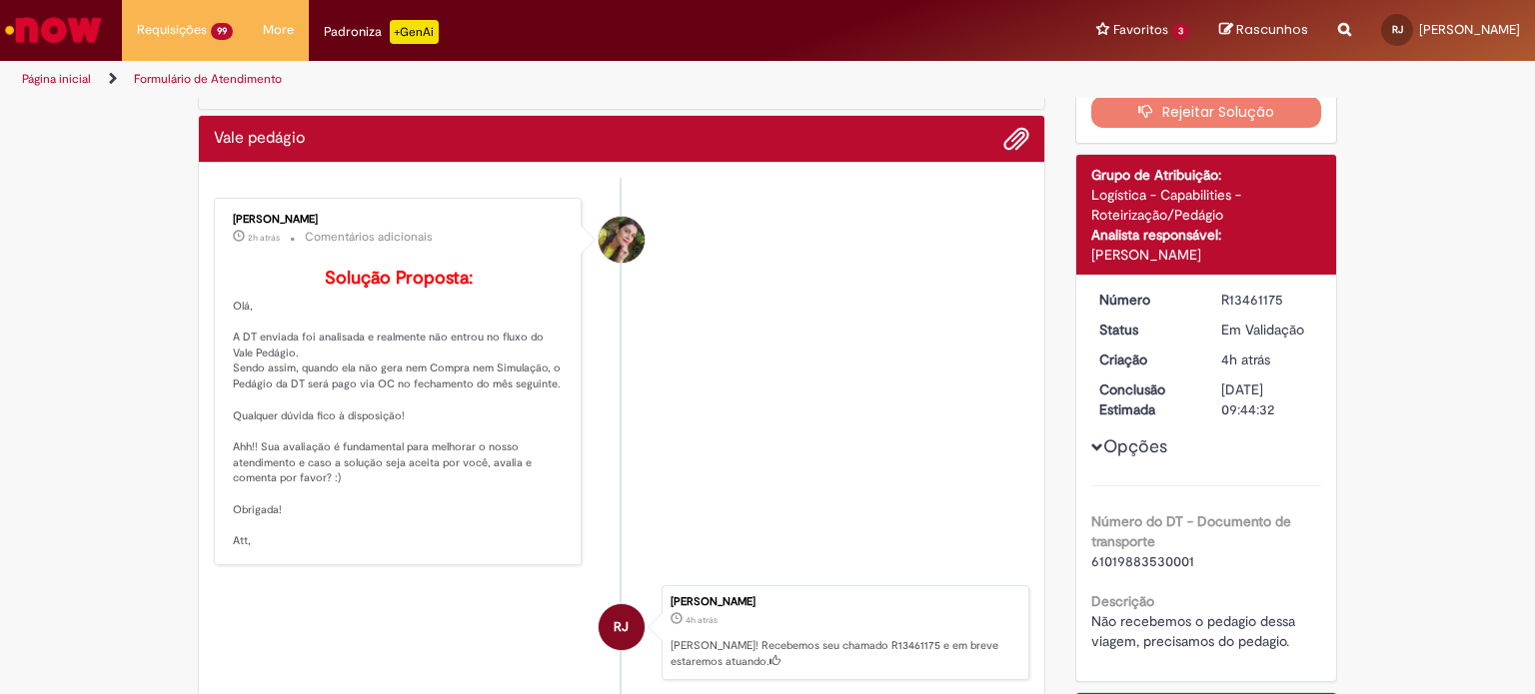
click at [529, 550] on p "Solução Proposta: [GEOGRAPHIC_DATA], A DT enviada foi analisada e realmente não…" at bounding box center [399, 409] width 333 height 281
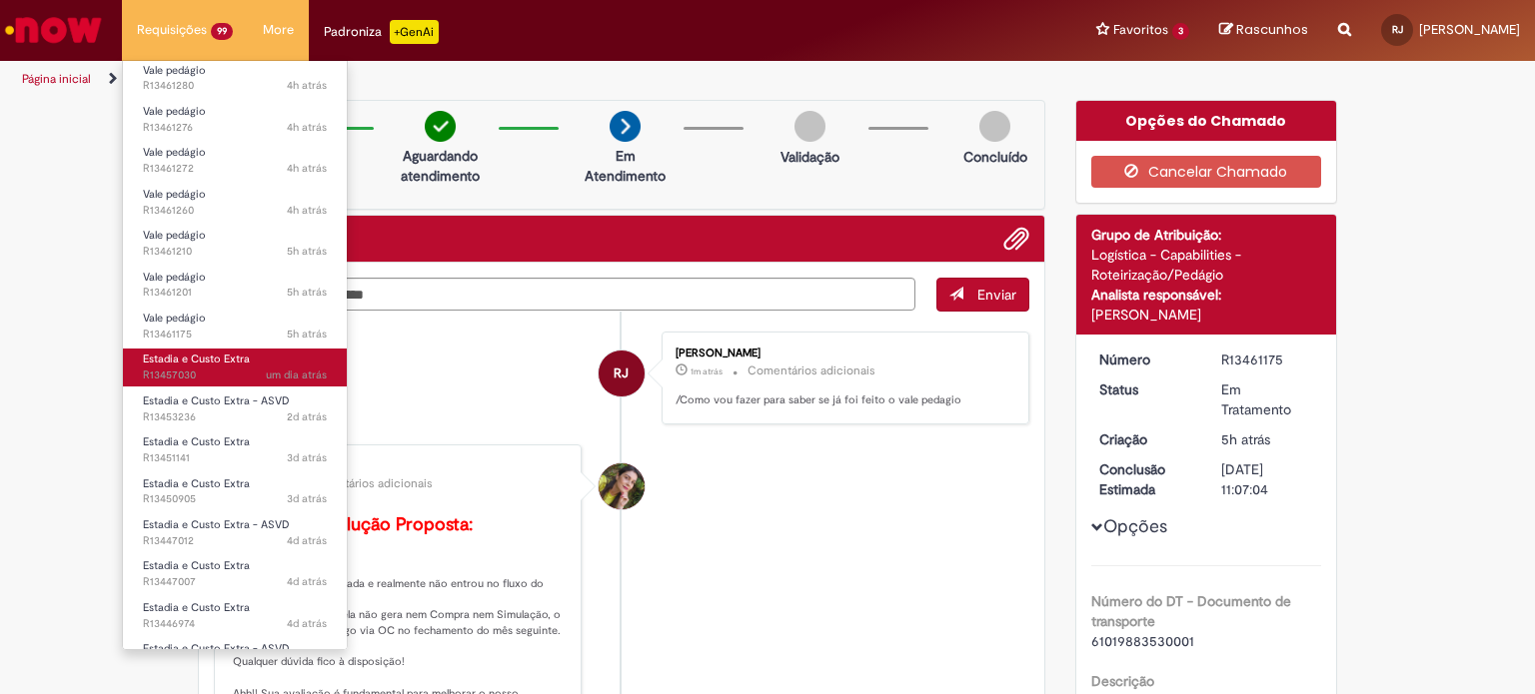
scroll to position [500, 0]
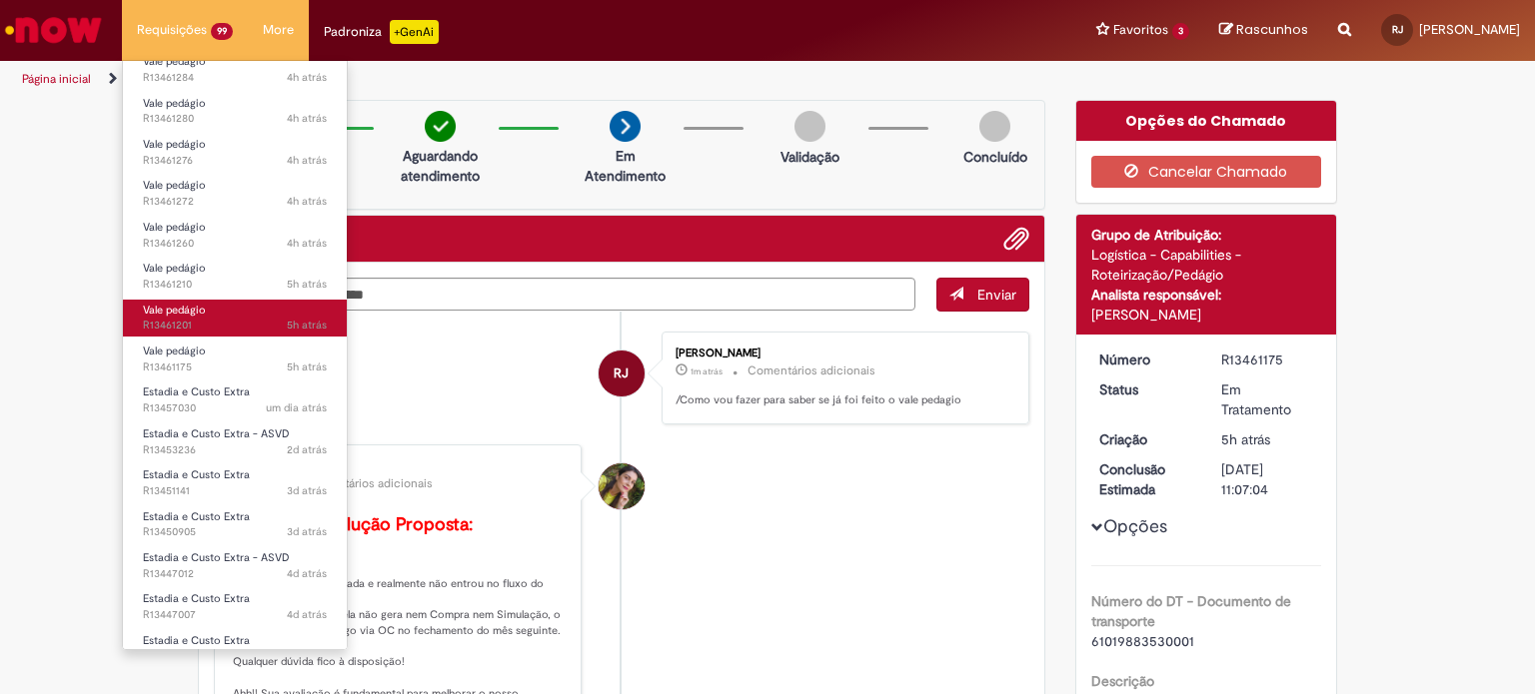
click at [206, 327] on span "5h atrás 5 horas atrás R13461201" at bounding box center [235, 326] width 184 height 16
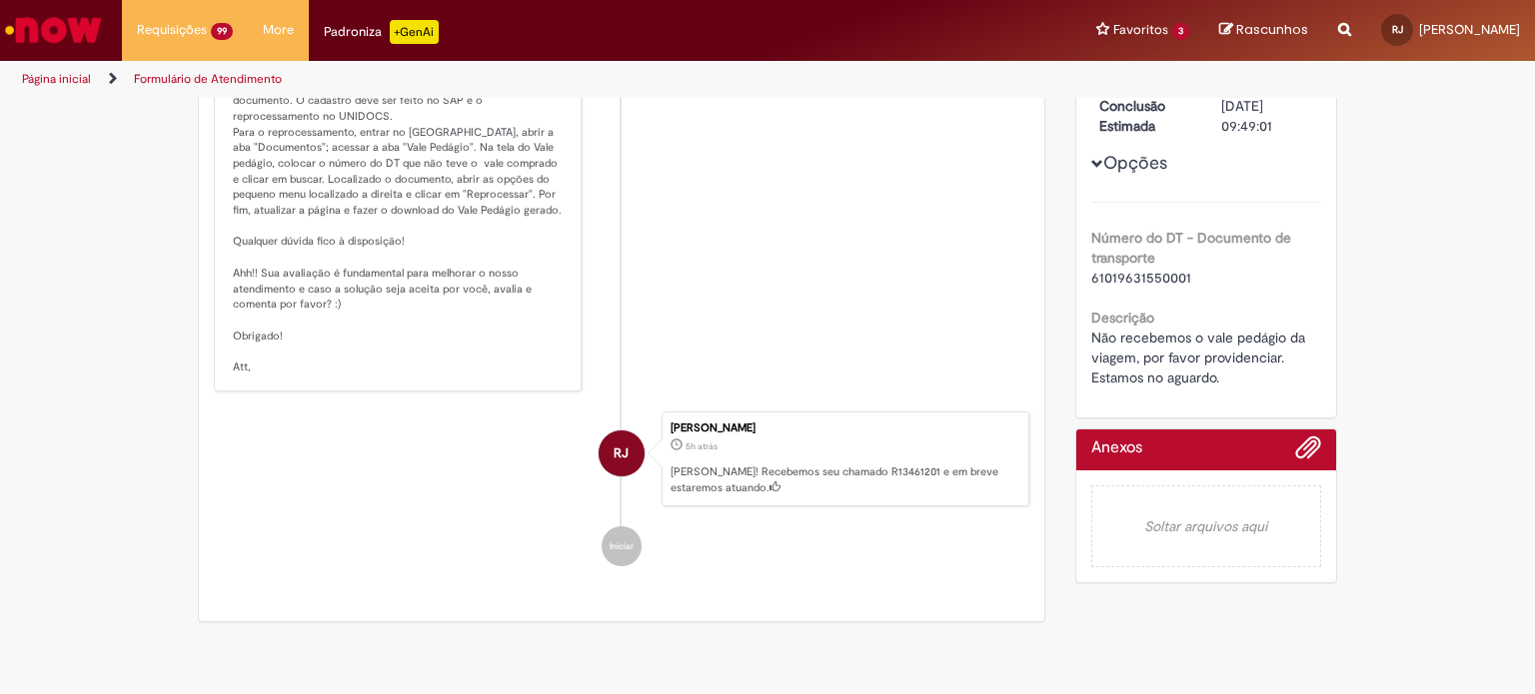
scroll to position [400, 0]
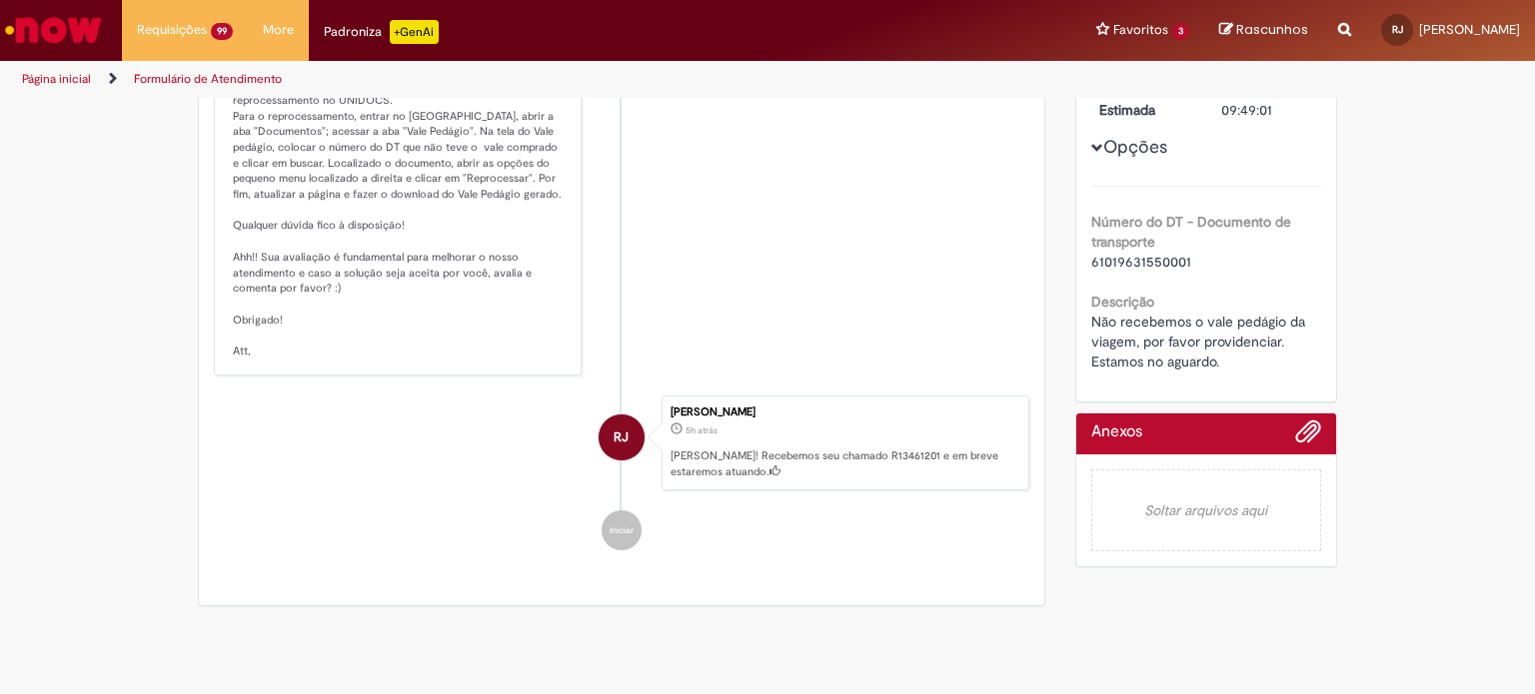
click at [1130, 252] on div "61019631550001" at bounding box center [1206, 262] width 231 height 20
copy span "61019631550001"
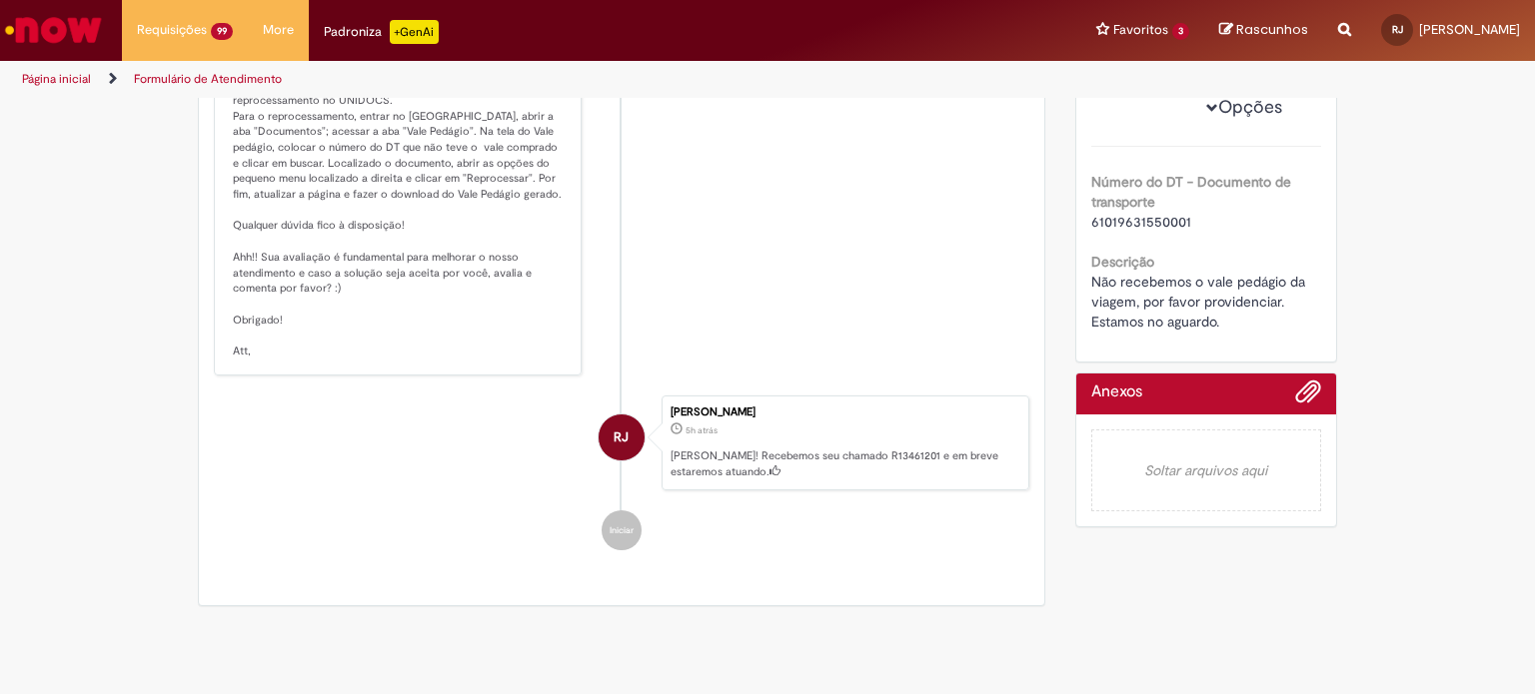
scroll to position [433, 0]
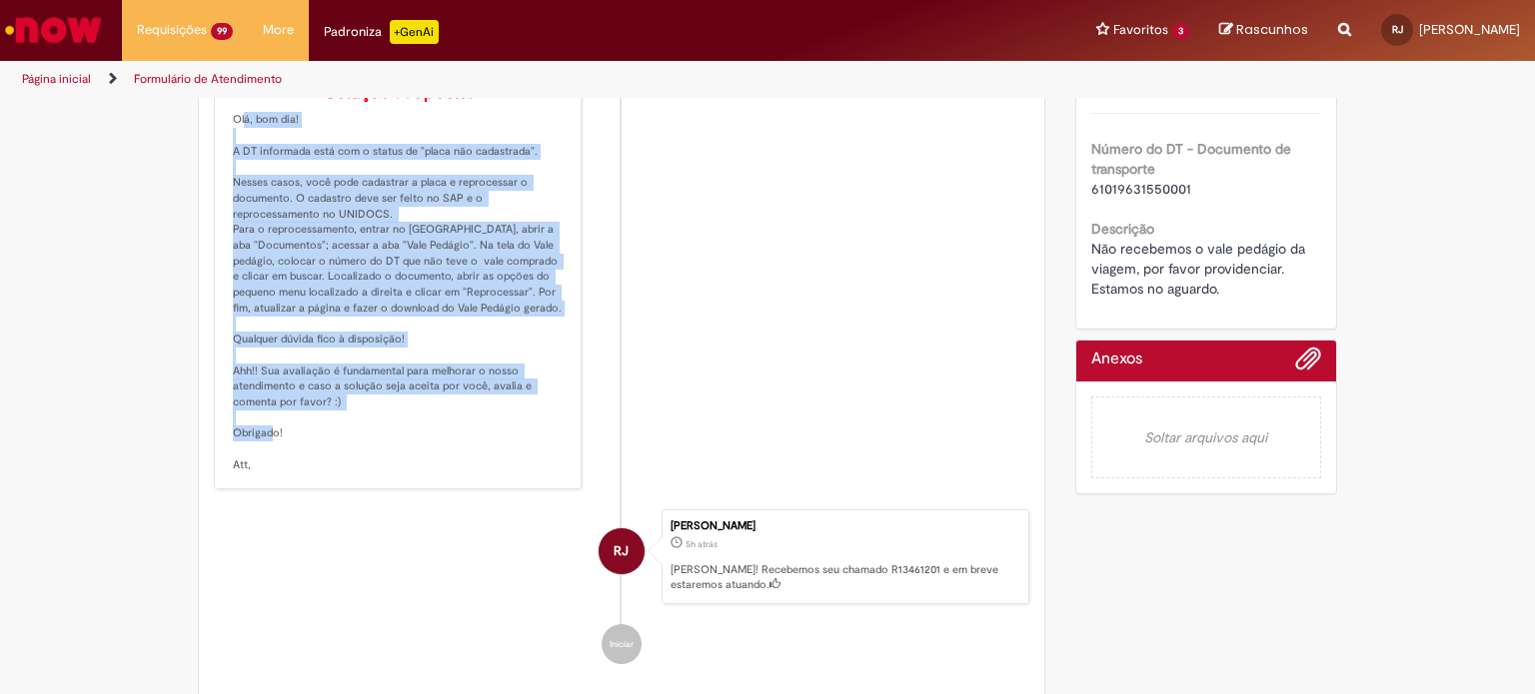
drag, startPoint x: 266, startPoint y: 495, endPoint x: 213, endPoint y: 143, distance: 355.7
click at [220, 143] on div "[PERSON_NAME] 2h atrás 2 horas atrás Comentários adicionais Solução Proposta: O…" at bounding box center [398, 251] width 356 height 466
copy p "Olá, bom dia! A DT informada está com o status de "placa não cadastrada". Nesse…"
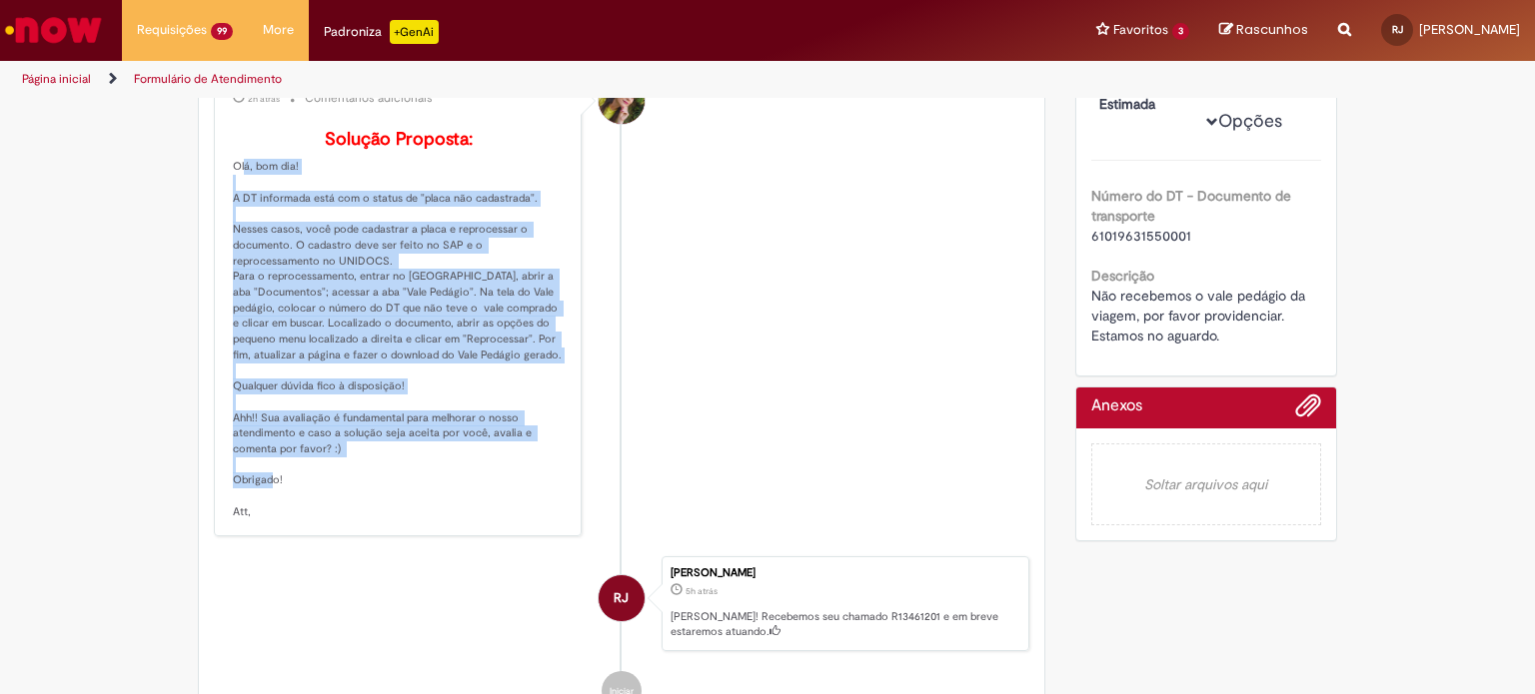
scroll to position [233, 0]
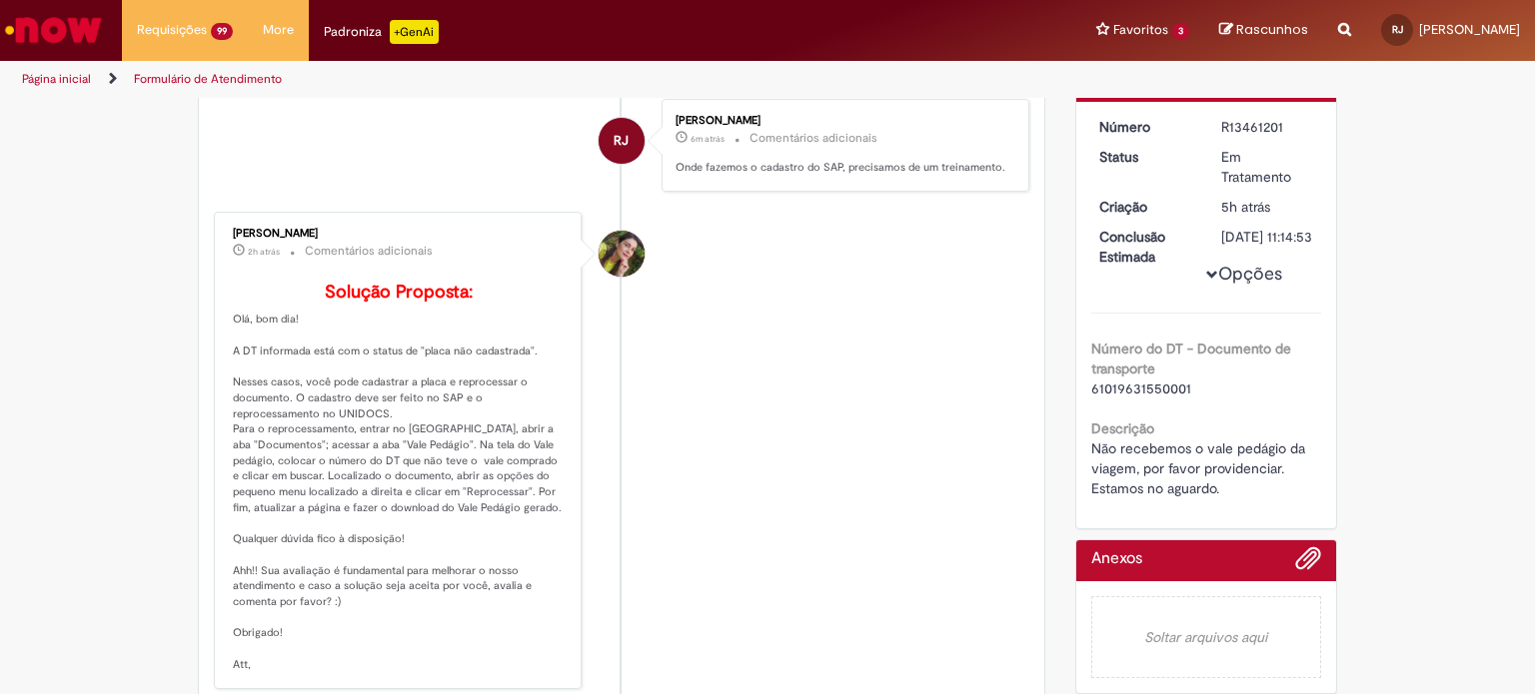
click at [456, 140] on li "RJ [PERSON_NAME] 6m atrás 6 minutos atrás Comentários adicionais Onde fazemos o…" at bounding box center [621, 145] width 815 height 93
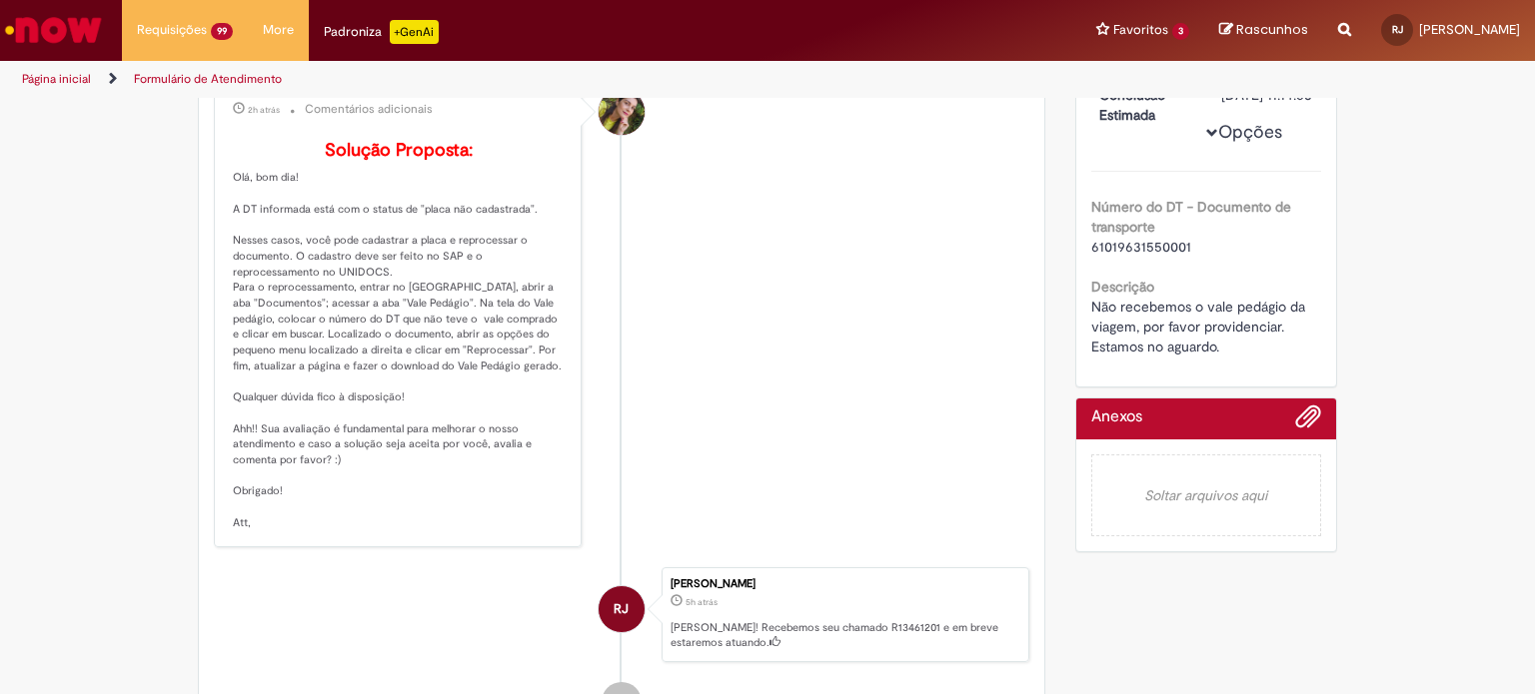
scroll to position [333, 0]
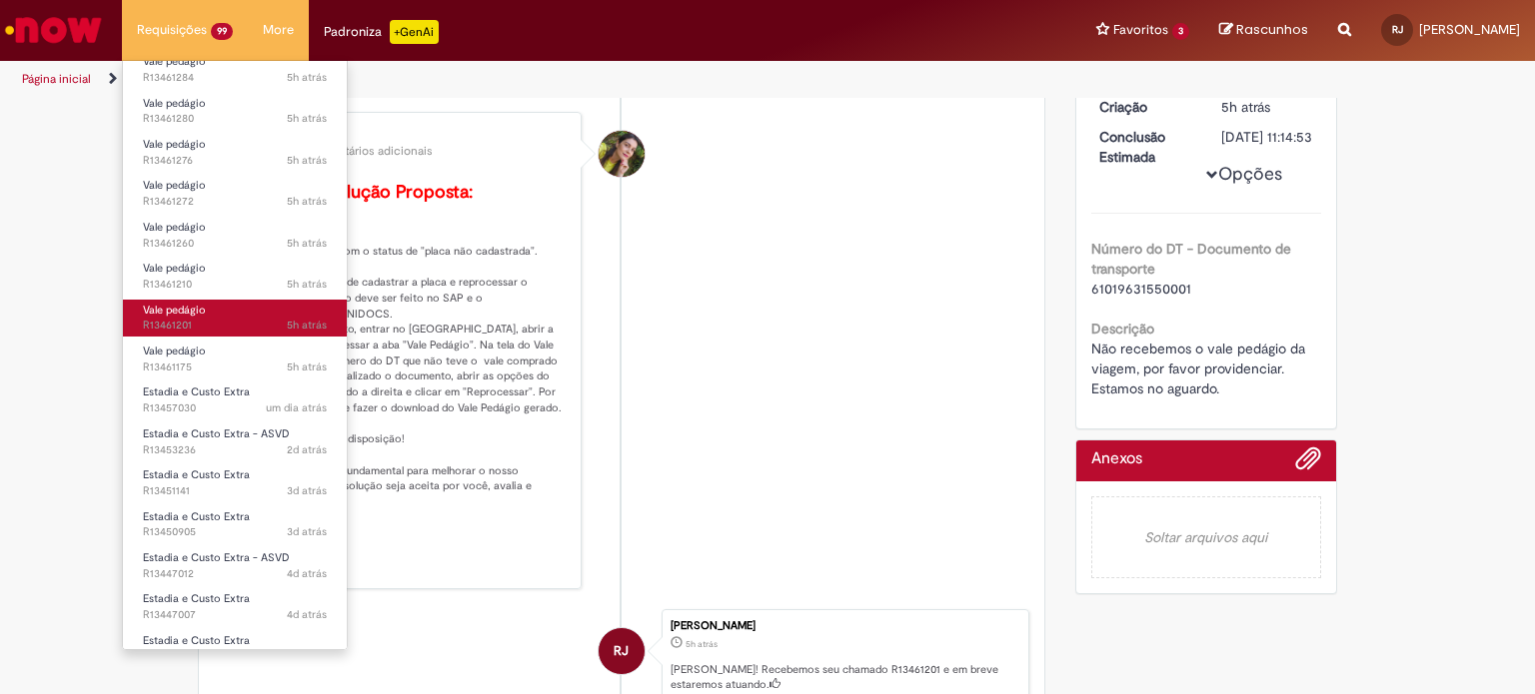
click at [192, 324] on span "5h atrás 5 horas atrás R13461201" at bounding box center [235, 326] width 184 height 16
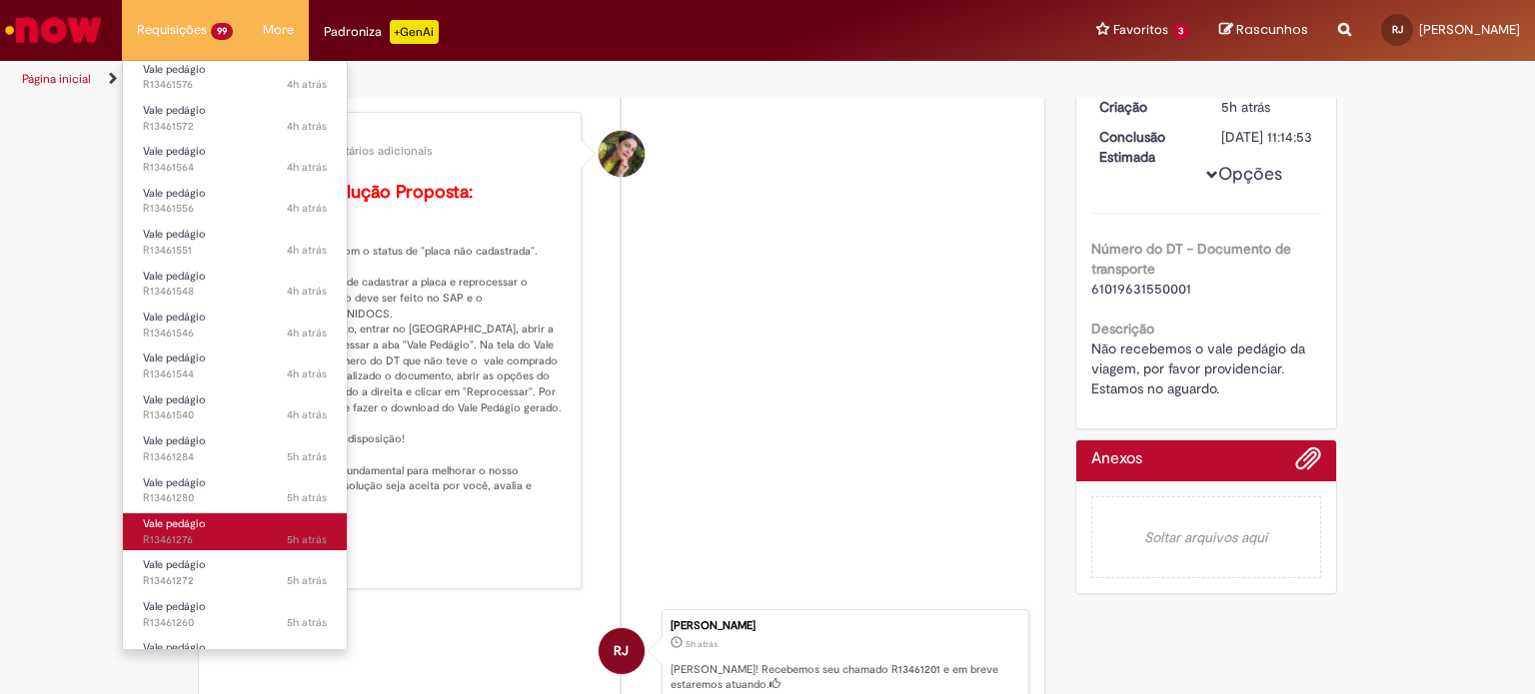
scroll to position [0, 0]
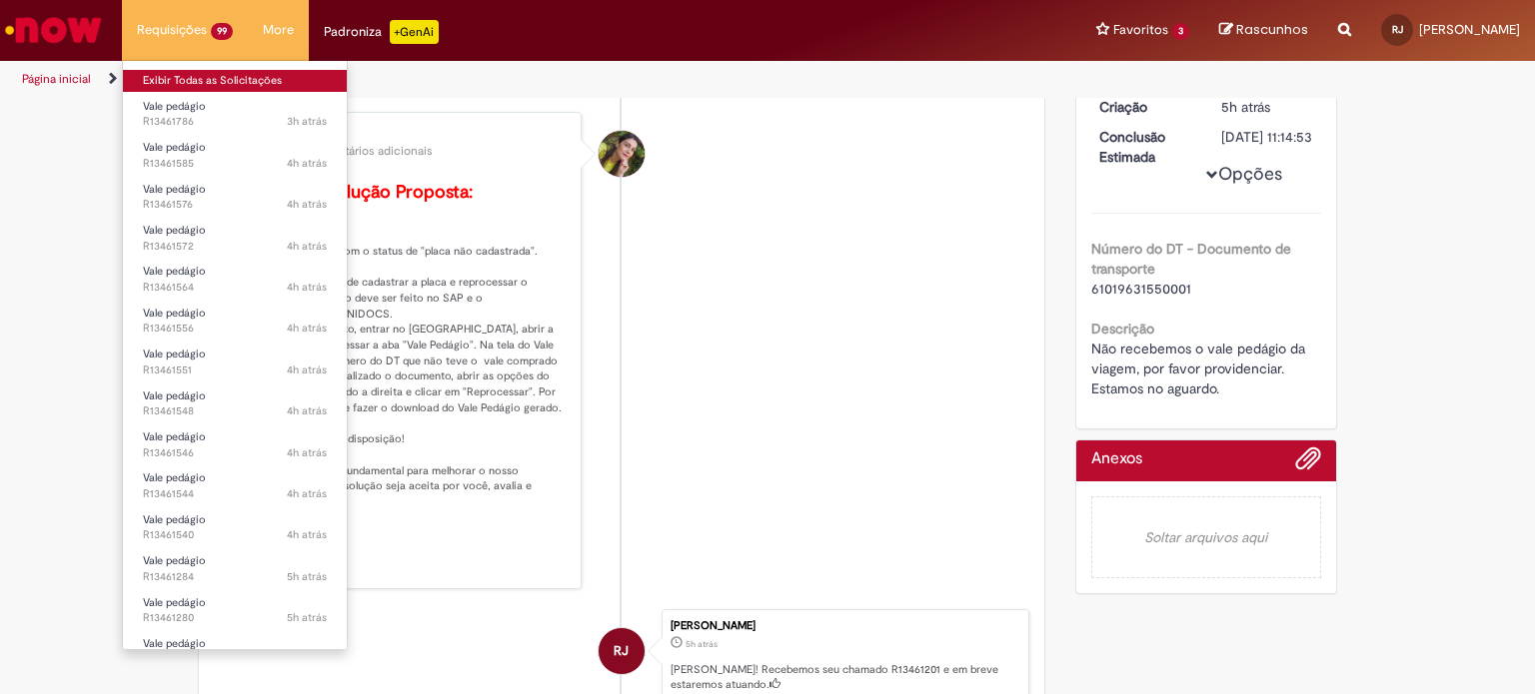
click at [239, 83] on link "Exibir Todas as Solicitações" at bounding box center [235, 81] width 224 height 22
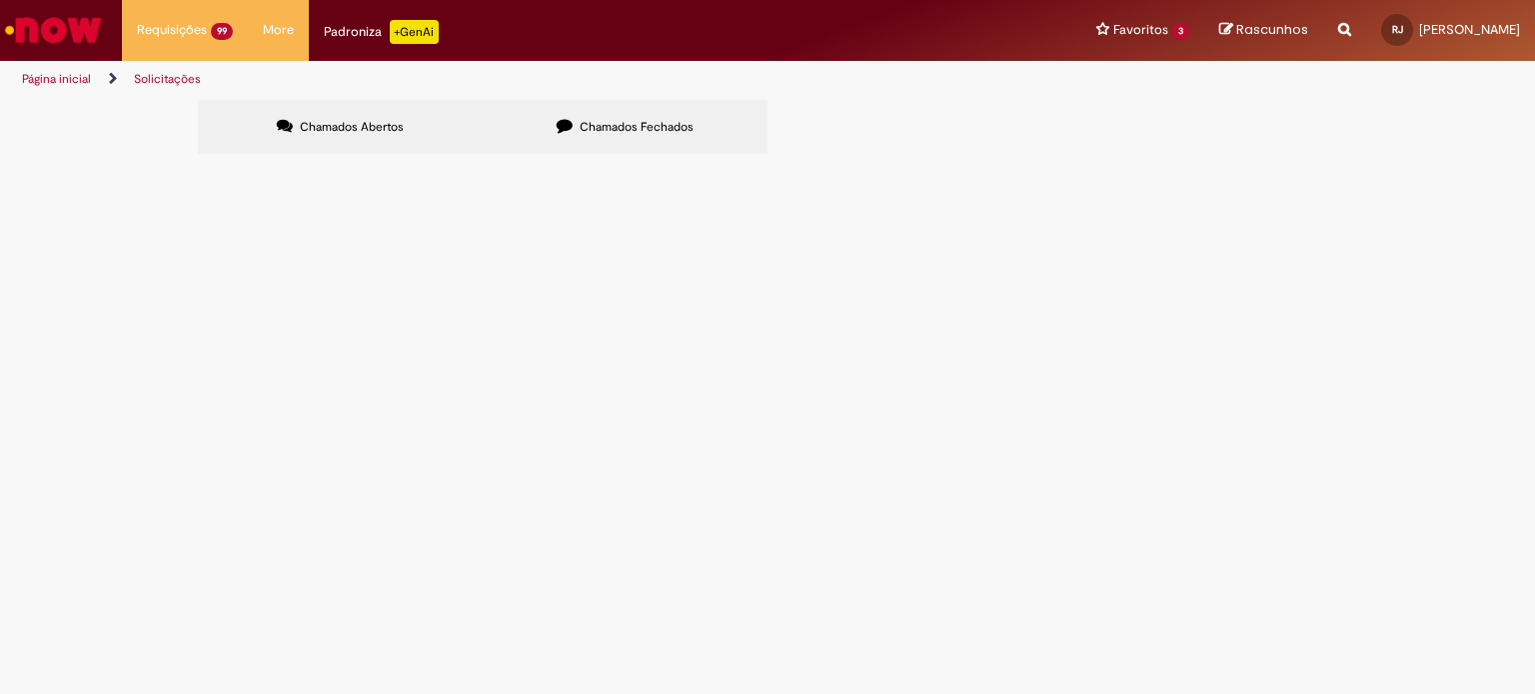
click at [0, 0] on span "Solicitação de emissão/reembolso de vale-pedágio referente à carga. O vale-pedá…" at bounding box center [0, 0] width 0 height 0
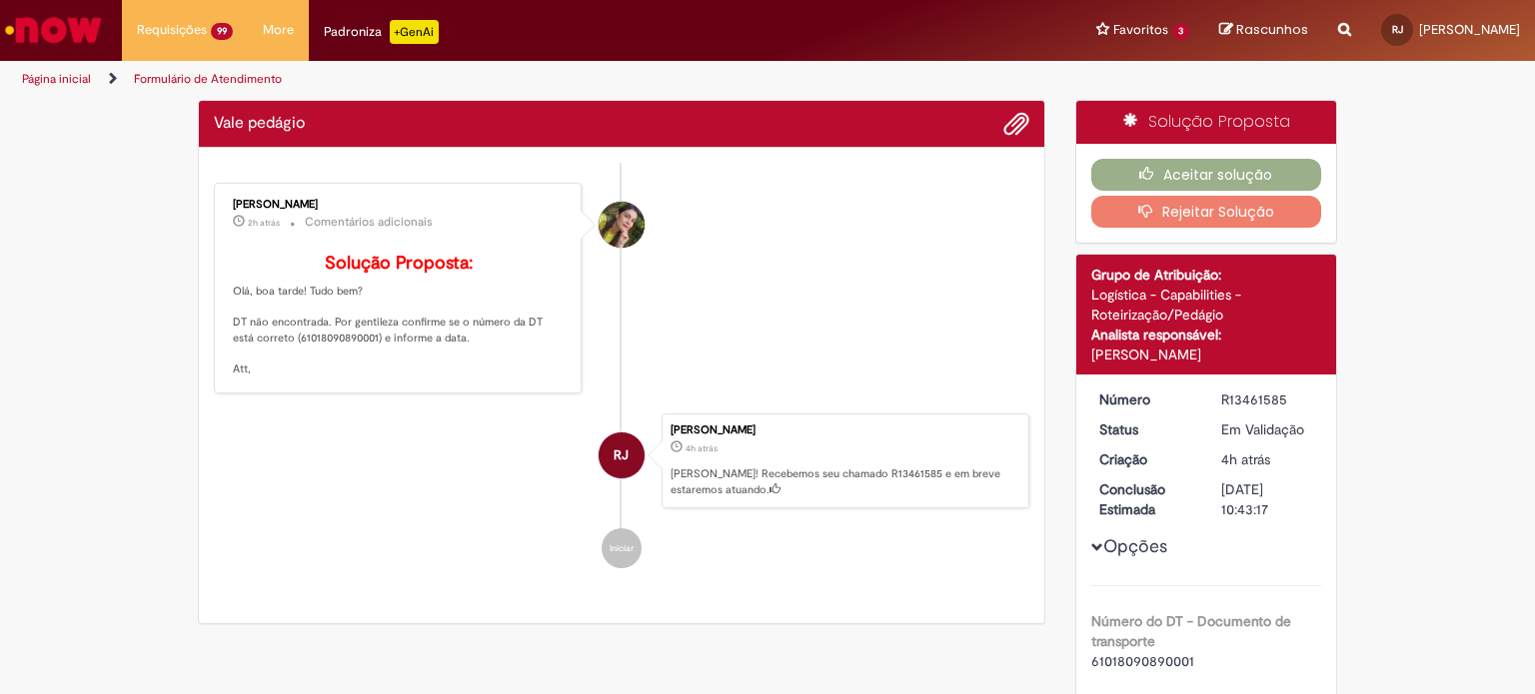
click at [302, 365] on p "Solução Proposta: Olá, boa tarde! Tudo bem? DT não encontrada. Por gentileza co…" at bounding box center [399, 316] width 333 height 124
click at [302, 365] on div "Solução Proposta: Olá, boa tarde! Tudo bem? DT não encontrada. Por gentileza co…" at bounding box center [399, 311] width 333 height 134
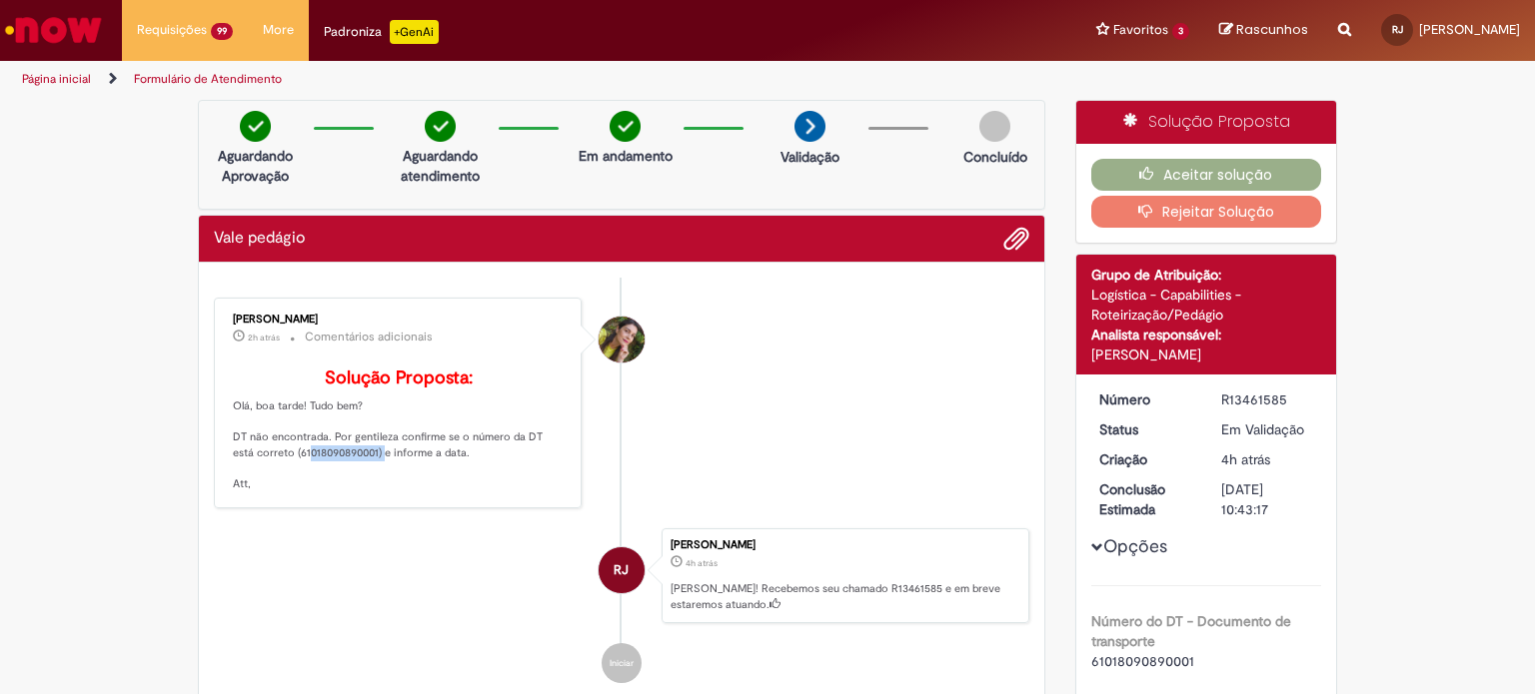
copy p "61018090890001"
click at [1180, 209] on button "Rejeitar Solução" at bounding box center [1206, 212] width 231 height 32
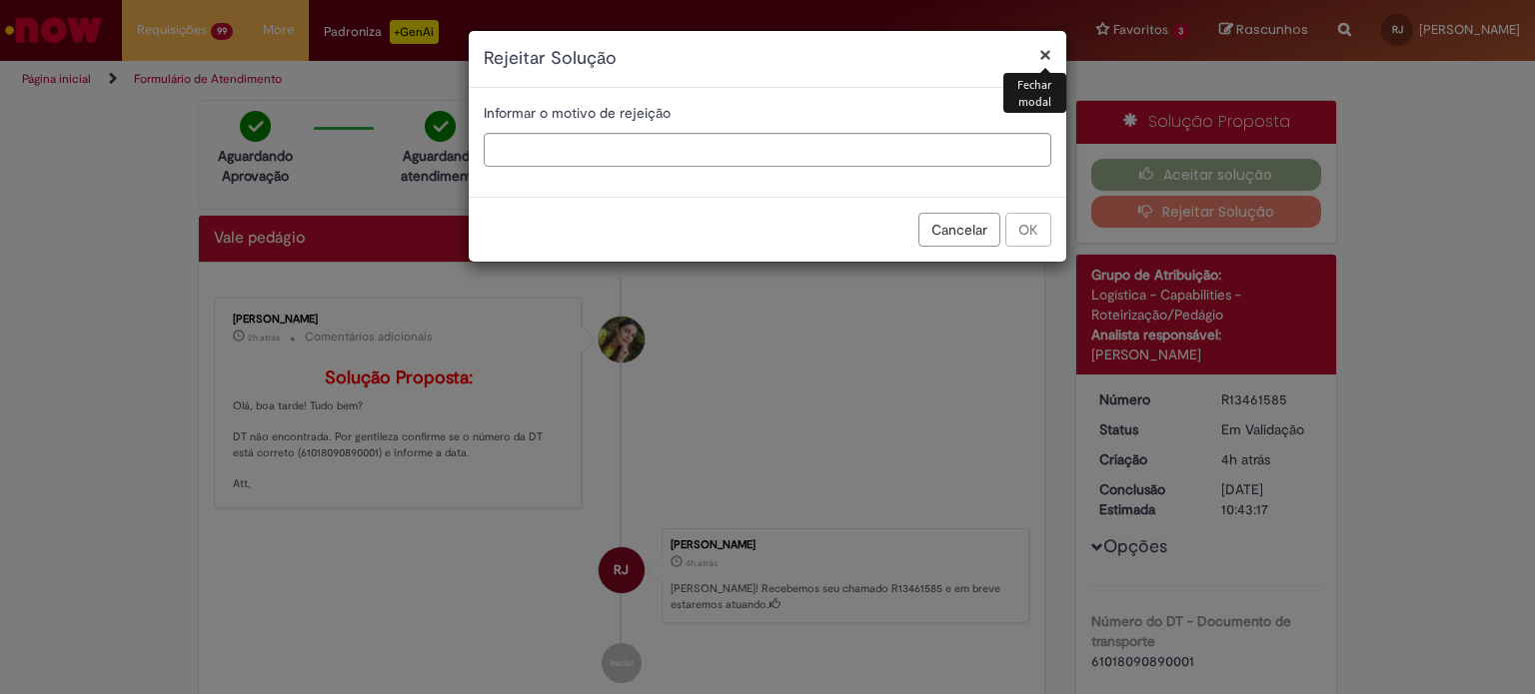
click at [878, 171] on div "Informar o motivo de rejeição" at bounding box center [768, 142] width 598 height 109
click at [831, 165] on input "text" at bounding box center [768, 150] width 568 height 34
click at [947, 229] on button "Cancelar" at bounding box center [959, 230] width 82 height 34
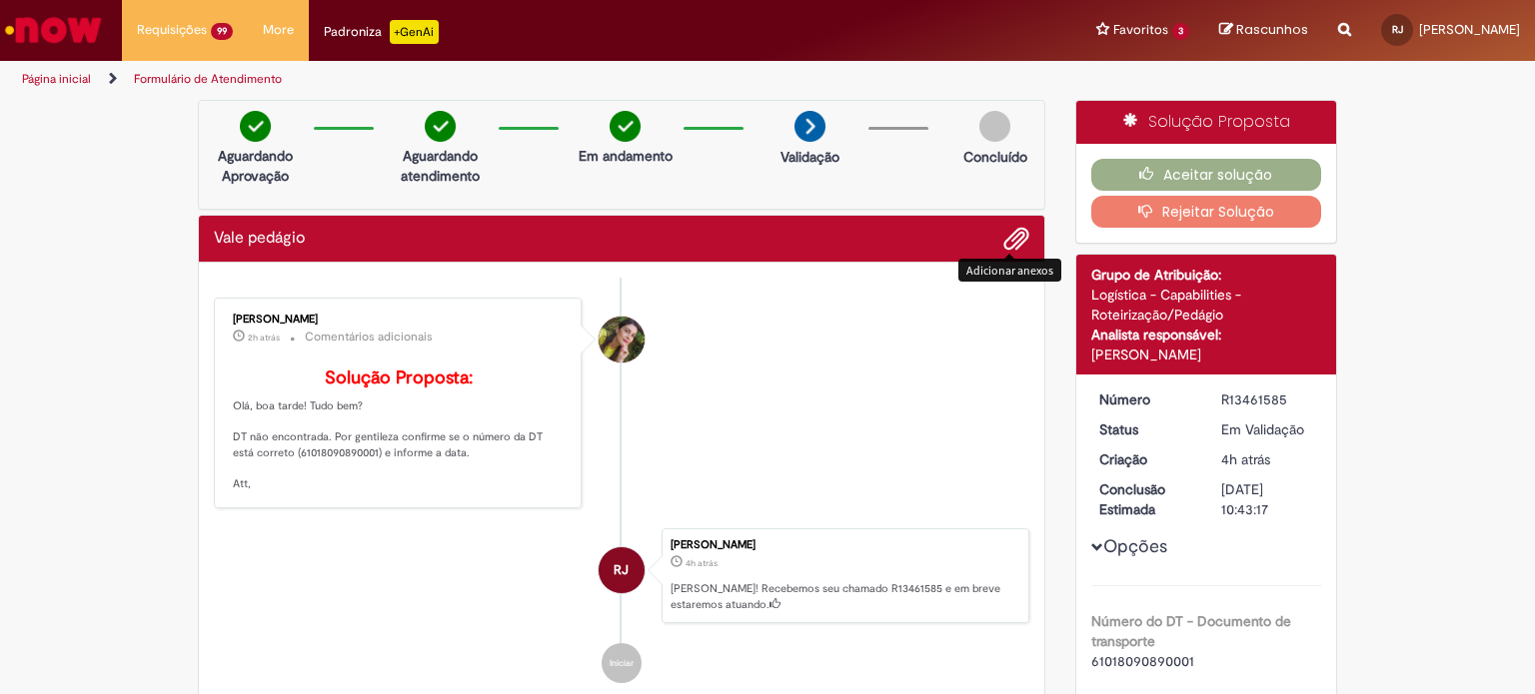
click at [1011, 247] on span "Adicionar anexos" at bounding box center [1016, 240] width 24 height 24
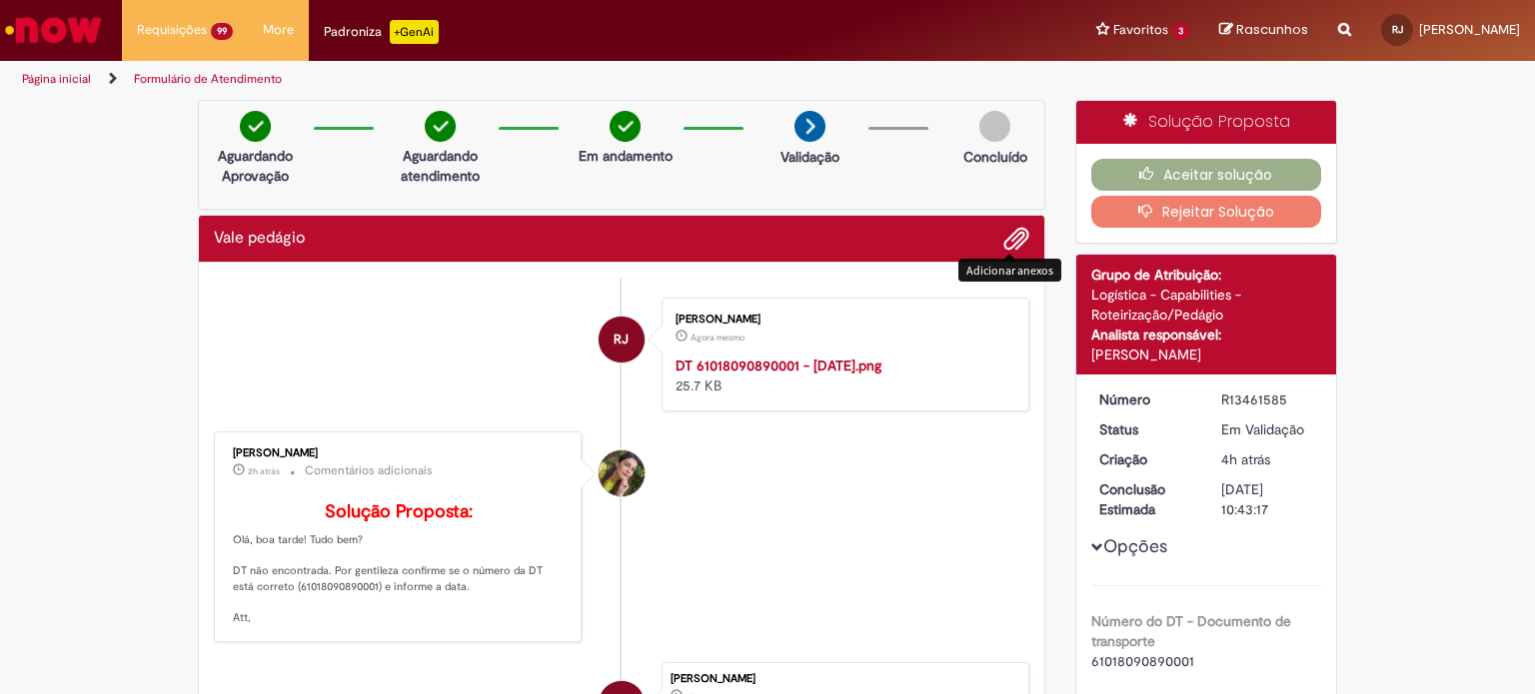
click at [1185, 222] on button "Rejeitar Solução" at bounding box center [1206, 212] width 231 height 32
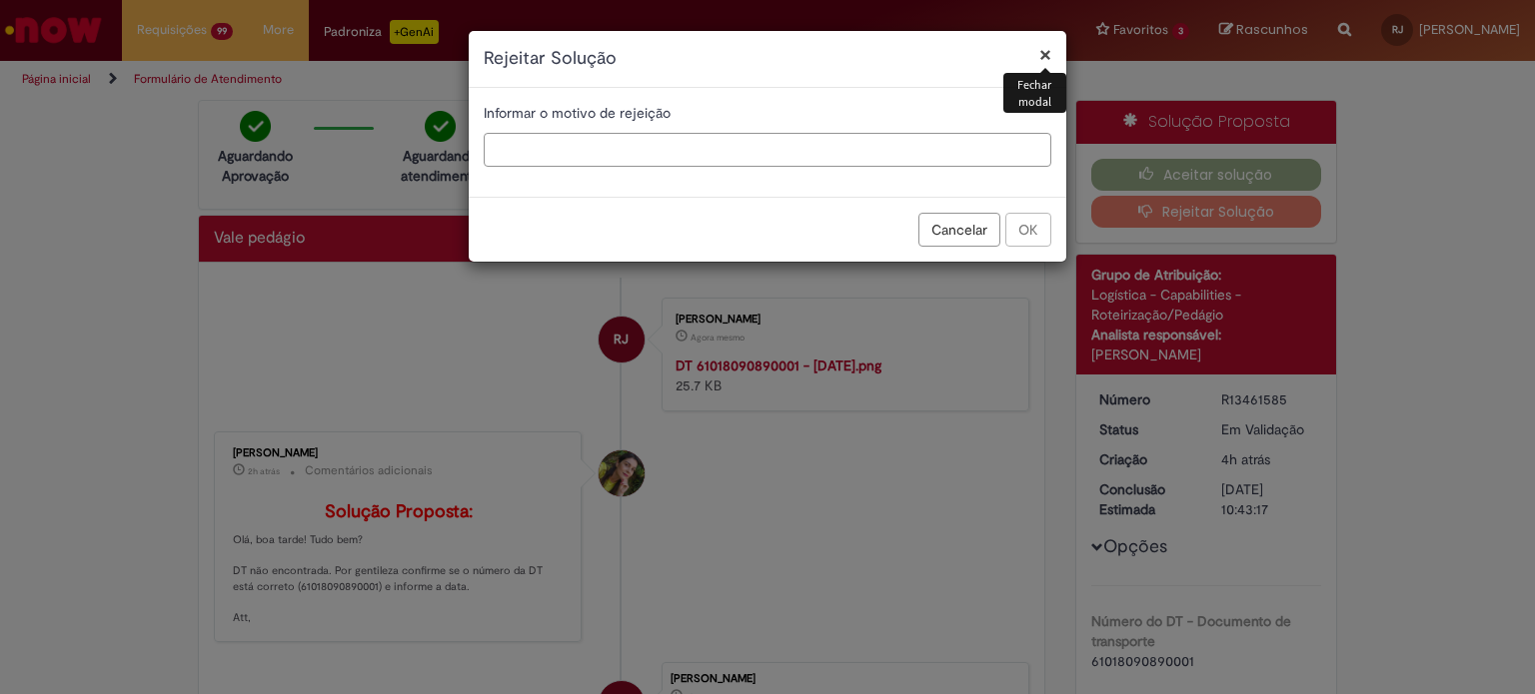
click at [616, 145] on input "text" at bounding box center [768, 150] width 568 height 34
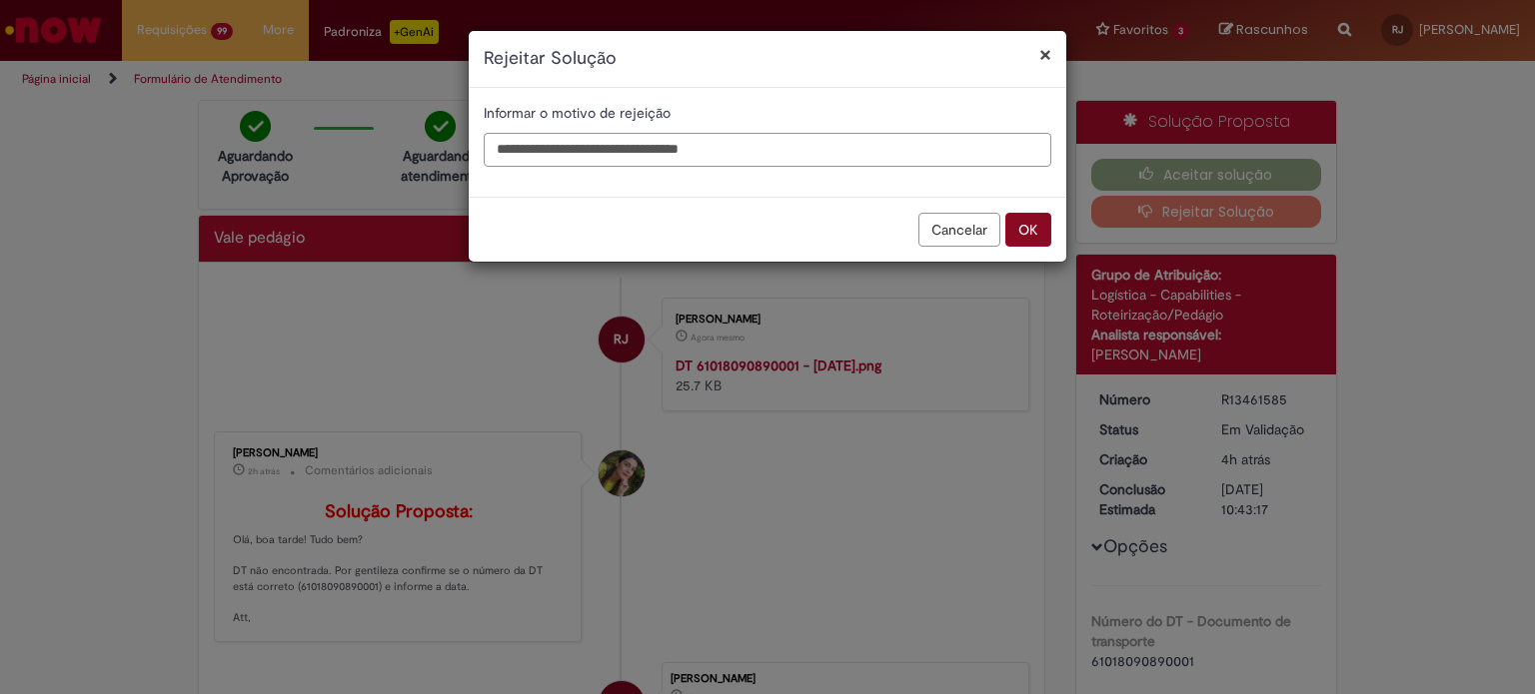
type input "**********"
click at [1025, 235] on button "OK" at bounding box center [1028, 230] width 46 height 34
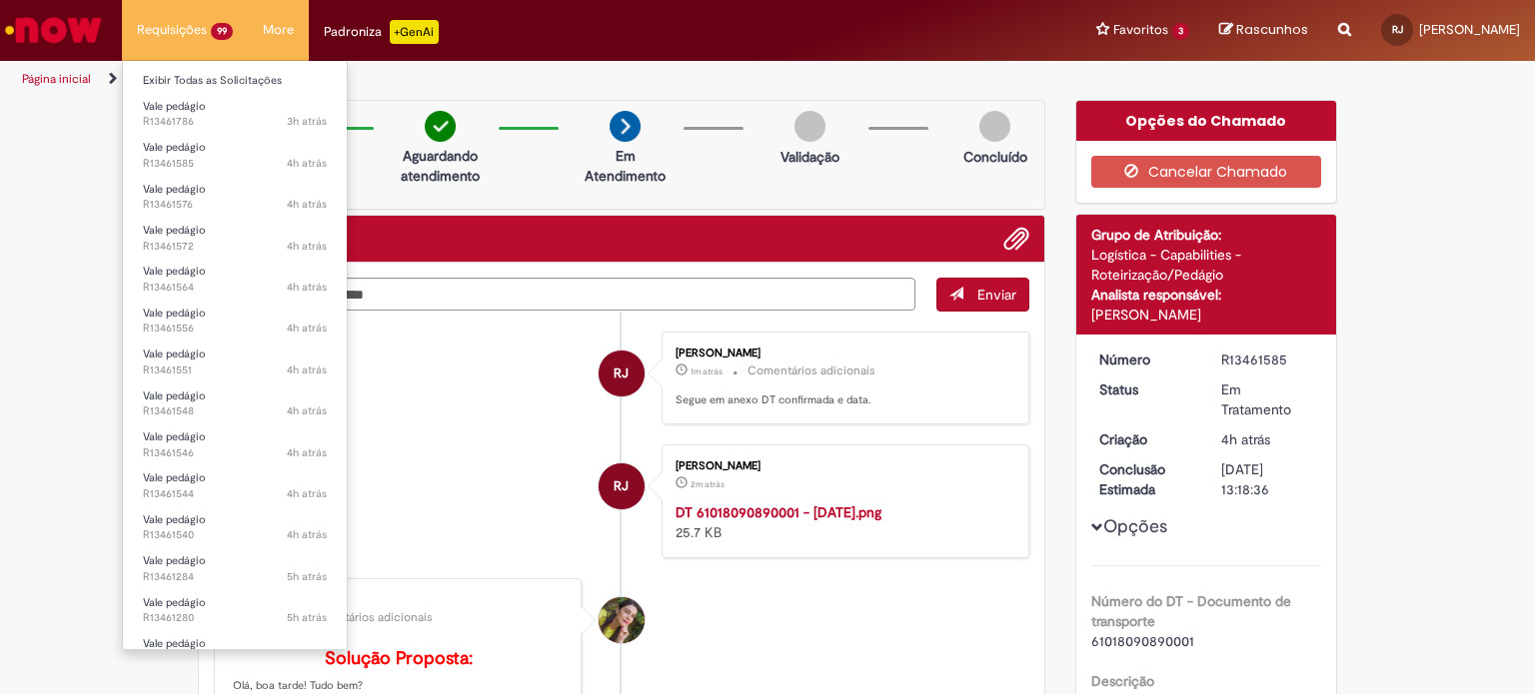
click at [183, 40] on li "Requisições 99 Exibir Todas as Solicitações Vale pedágio 3h atrás 3 horas atrás…" at bounding box center [185, 30] width 126 height 60
click at [224, 82] on link "Exibir Todas as Solicitações" at bounding box center [235, 81] width 224 height 22
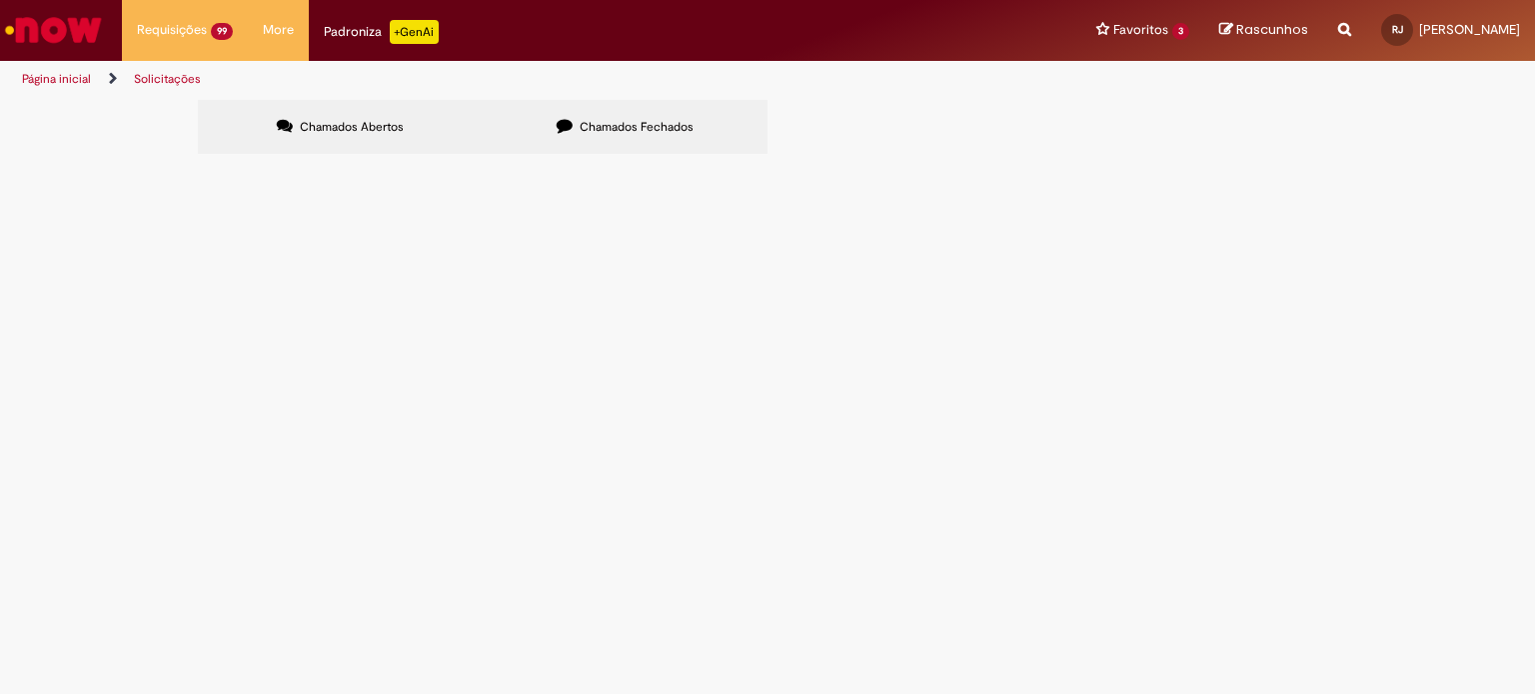
scroll to position [300, 0]
click at [0, 0] on span "Solicitação de emissão/reembolso de vale-pedágio referente à carga. O vale-pedá…" at bounding box center [0, 0] width 0 height 0
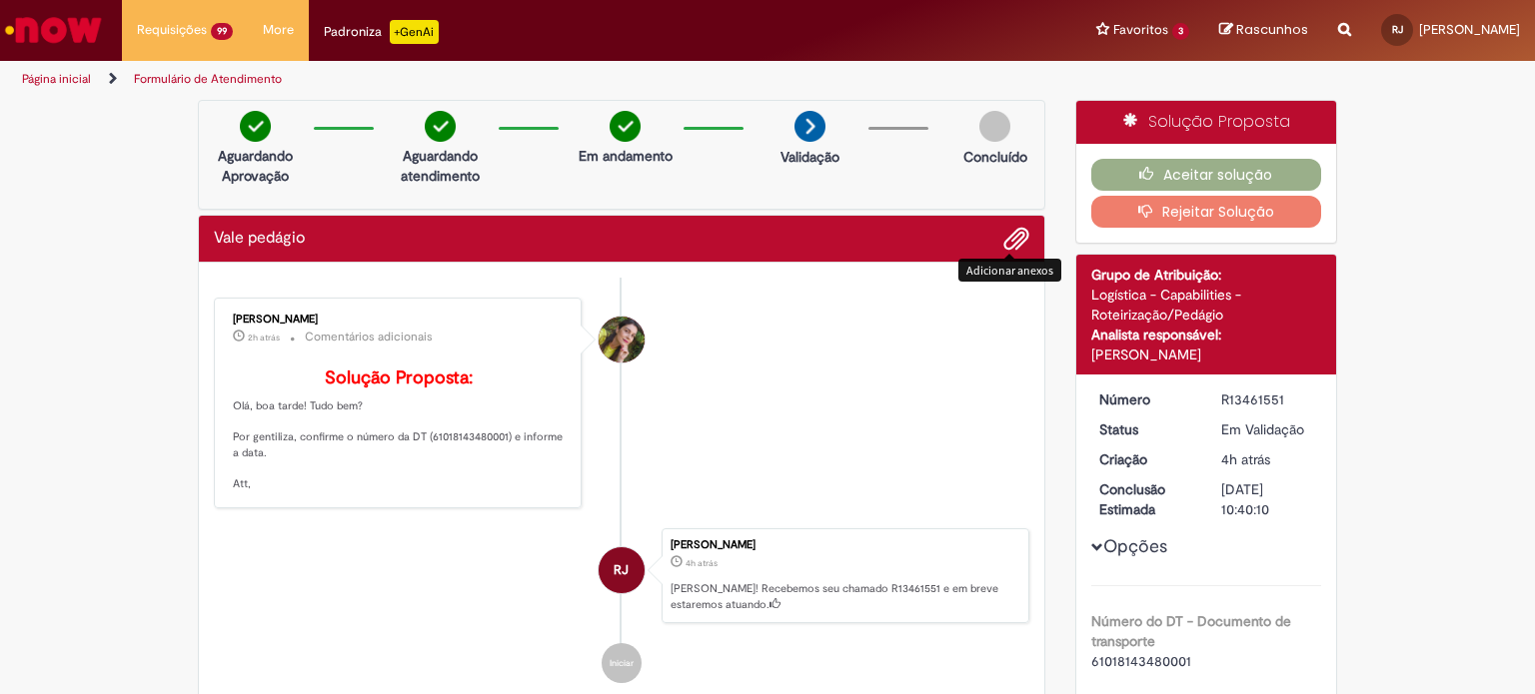
click at [1007, 250] on span "Adicionar anexos" at bounding box center [1016, 240] width 24 height 24
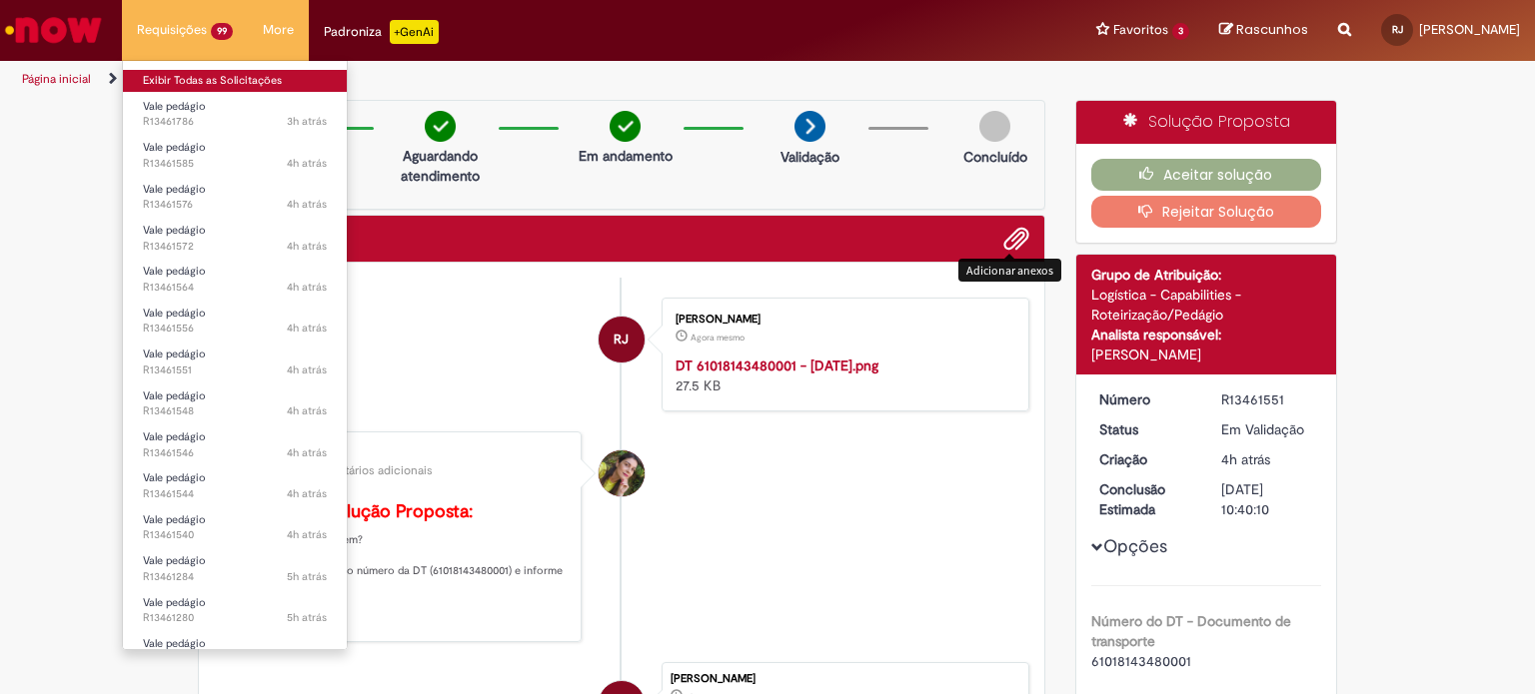
click at [163, 71] on link "Exibir Todas as Solicitações" at bounding box center [235, 81] width 224 height 22
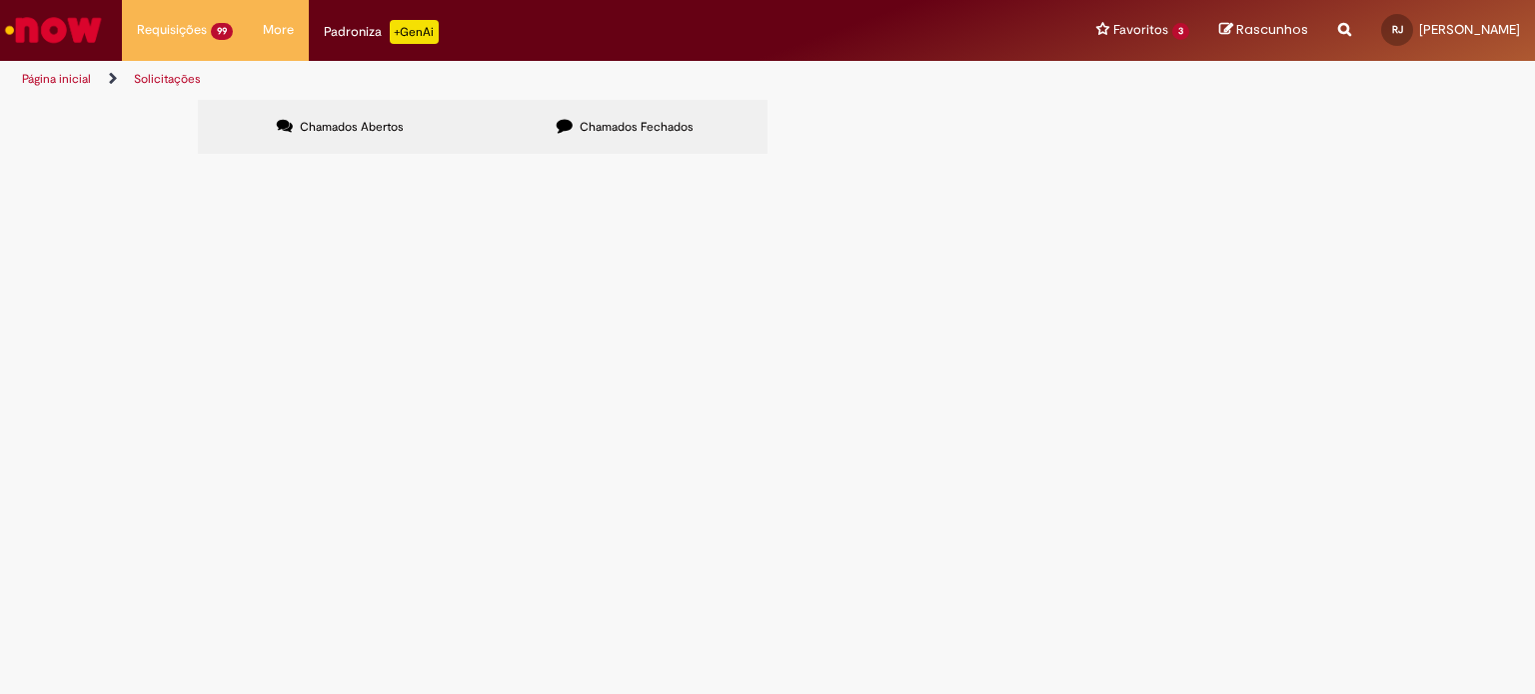
scroll to position [300, 0]
click at [0, 0] on td "Solicitação de emissão/reembolso de vale-pedágio referente à carga. O vale-pedá…" at bounding box center [0, 0] width 0 height 0
click at [0, 0] on span "Solicitação de emissão/reembolso de vale-pedágio referente à carga. O vale-pedá…" at bounding box center [0, 0] width 0 height 0
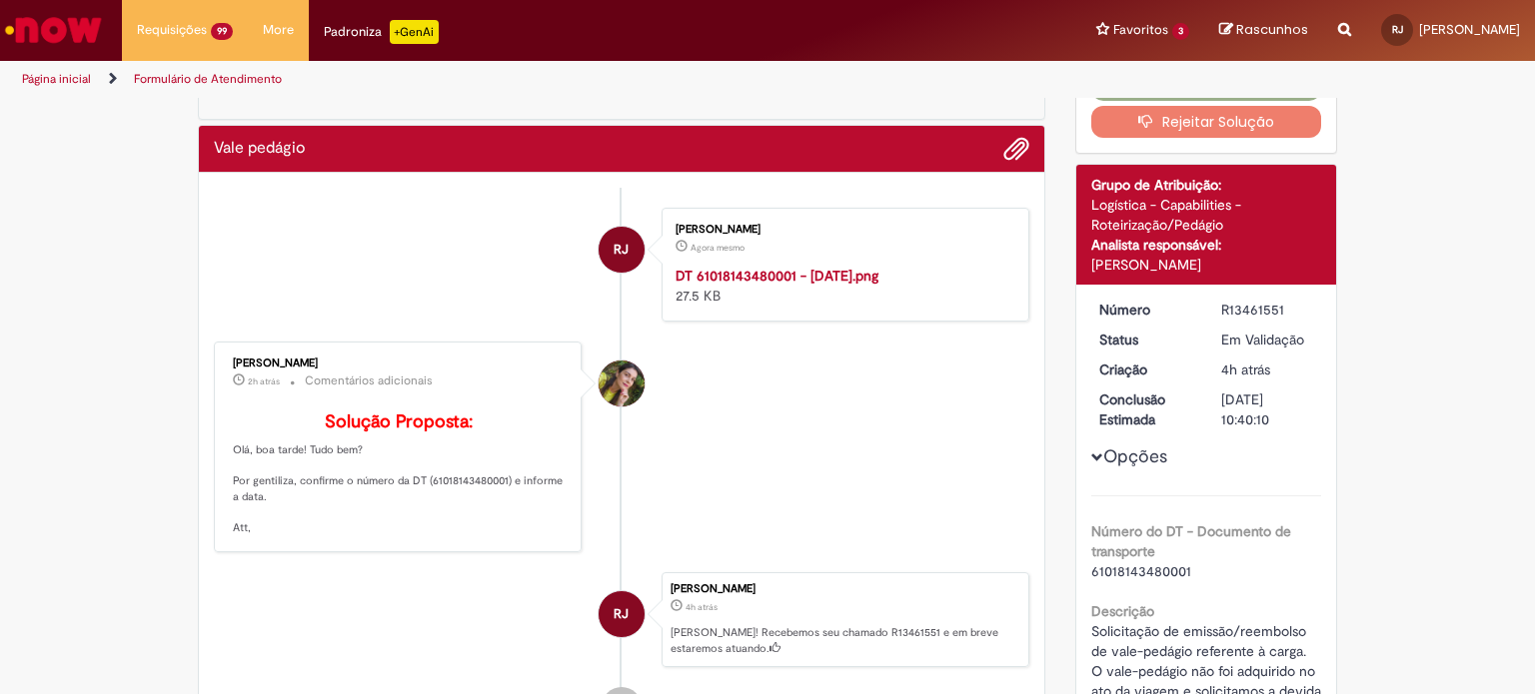
scroll to position [300, 0]
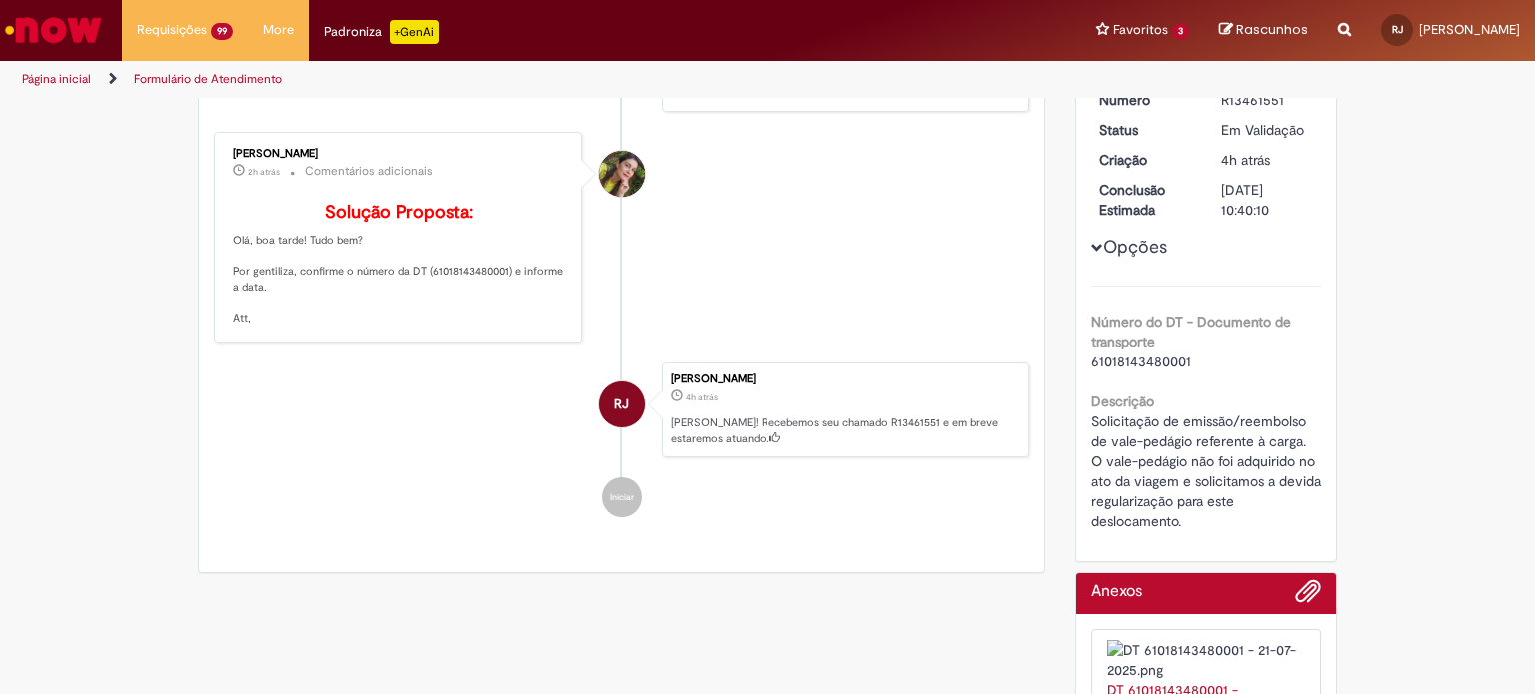
click at [330, 160] on div "[PERSON_NAME]" at bounding box center [399, 154] width 333 height 12
click at [603, 197] on div "Claudia Roberta Cardoso Esturrari" at bounding box center [622, 174] width 46 height 46
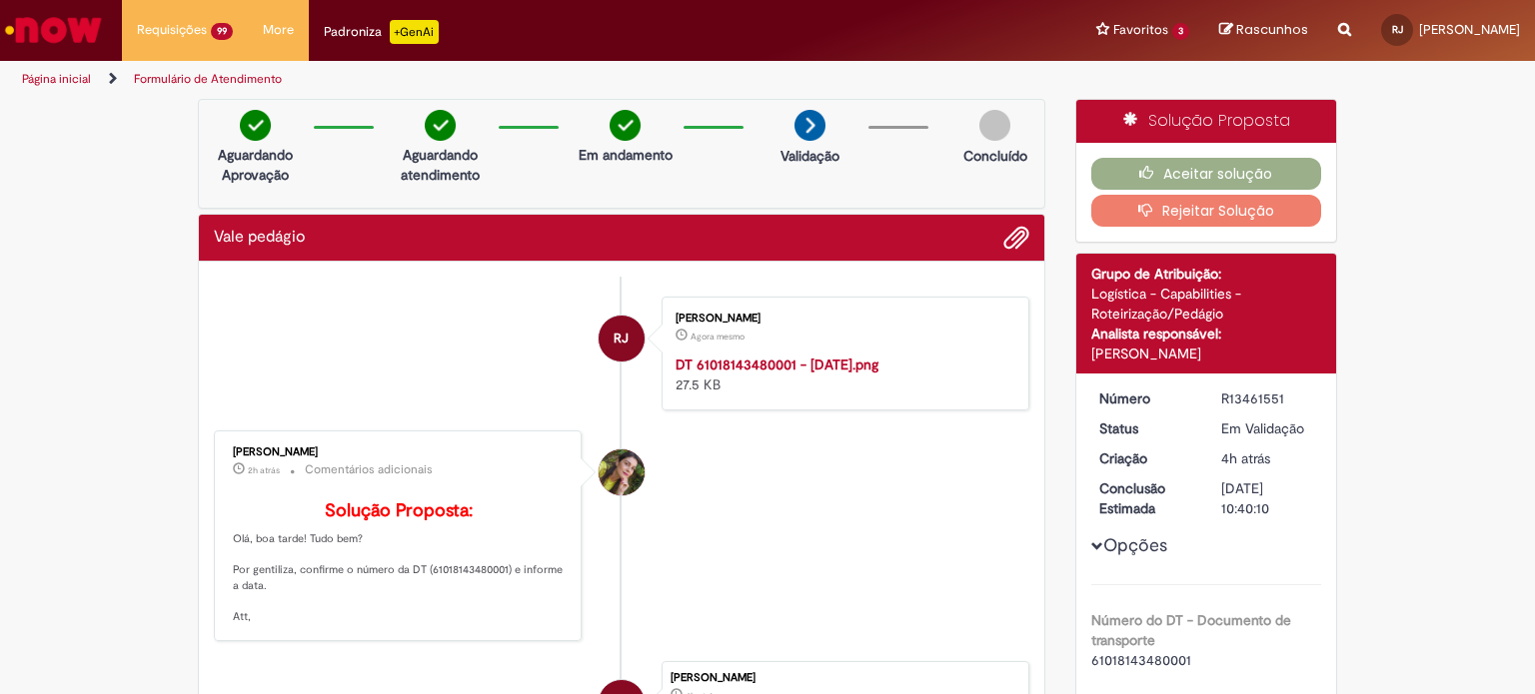
scroll to position [0, 0]
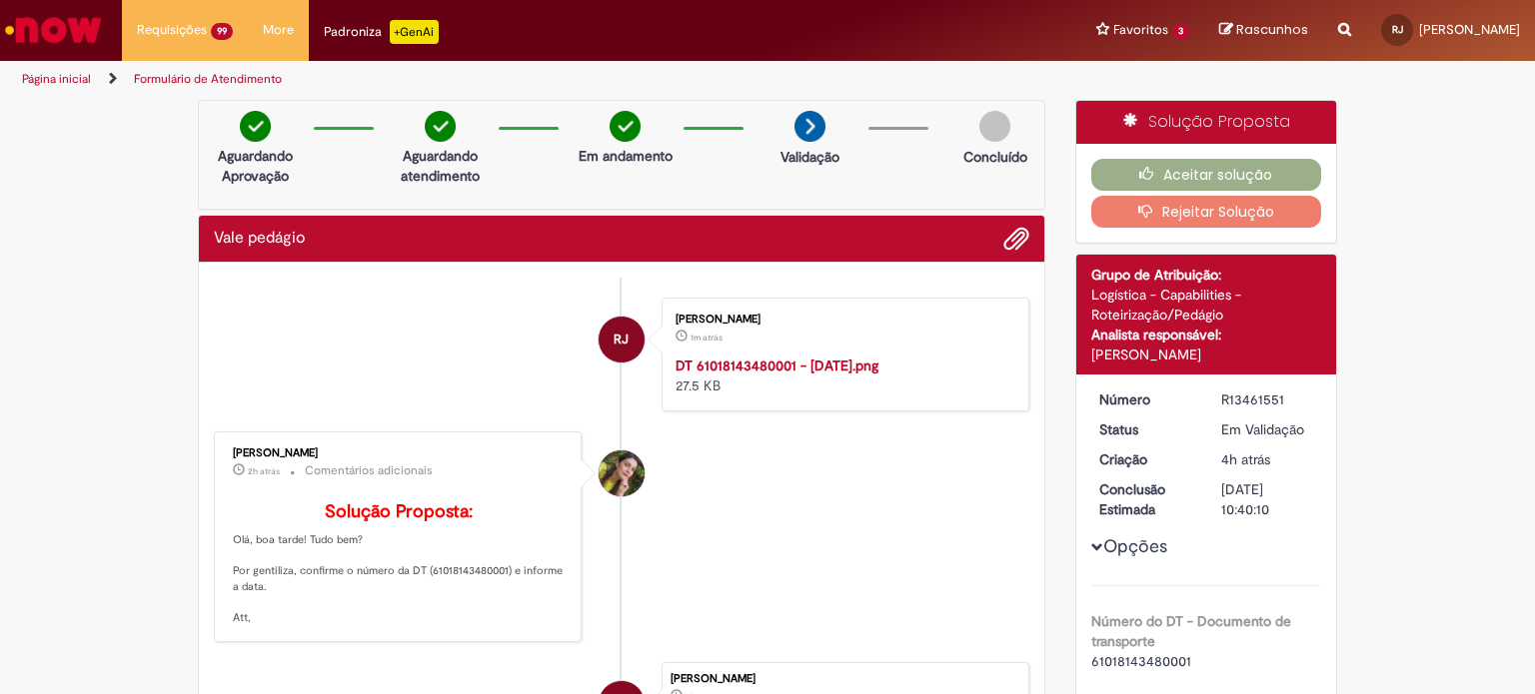
click at [835, 535] on li "[PERSON_NAME] 2h atrás 2 horas atrás Comentários adicionais Solução Proposta: O…" at bounding box center [621, 537] width 815 height 211
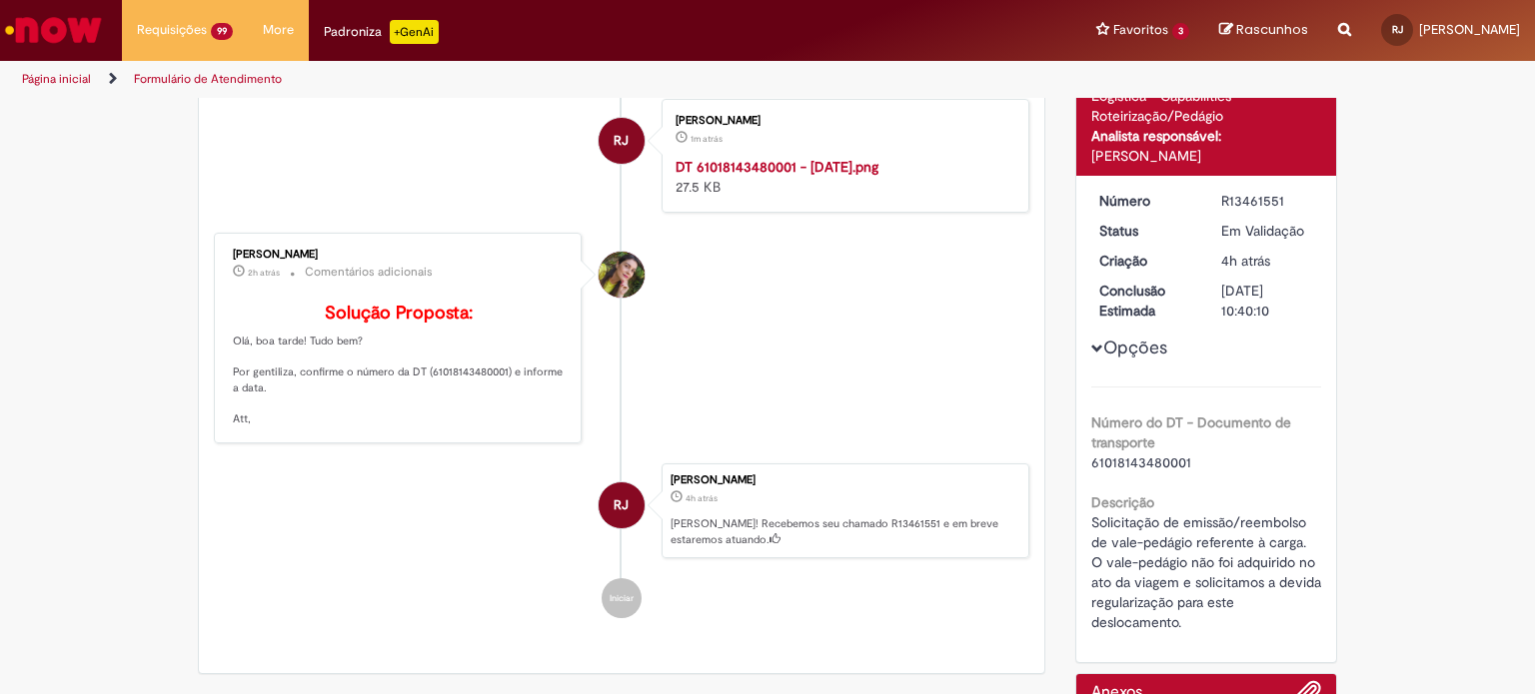
scroll to position [200, 0]
click at [356, 324] on b "Solução Proposta:" at bounding box center [399, 312] width 148 height 23
